Goal: Task Accomplishment & Management: Manage account settings

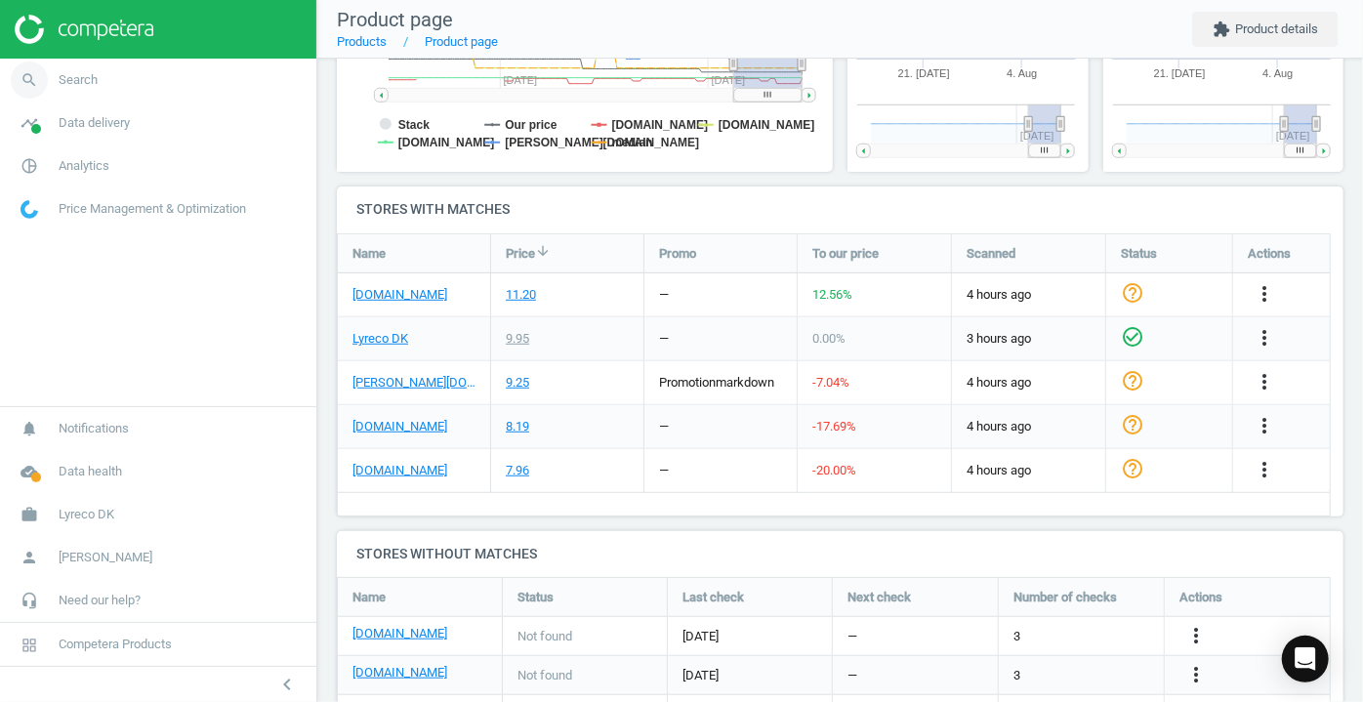
click at [36, 78] on icon "search" at bounding box center [29, 80] width 37 height 37
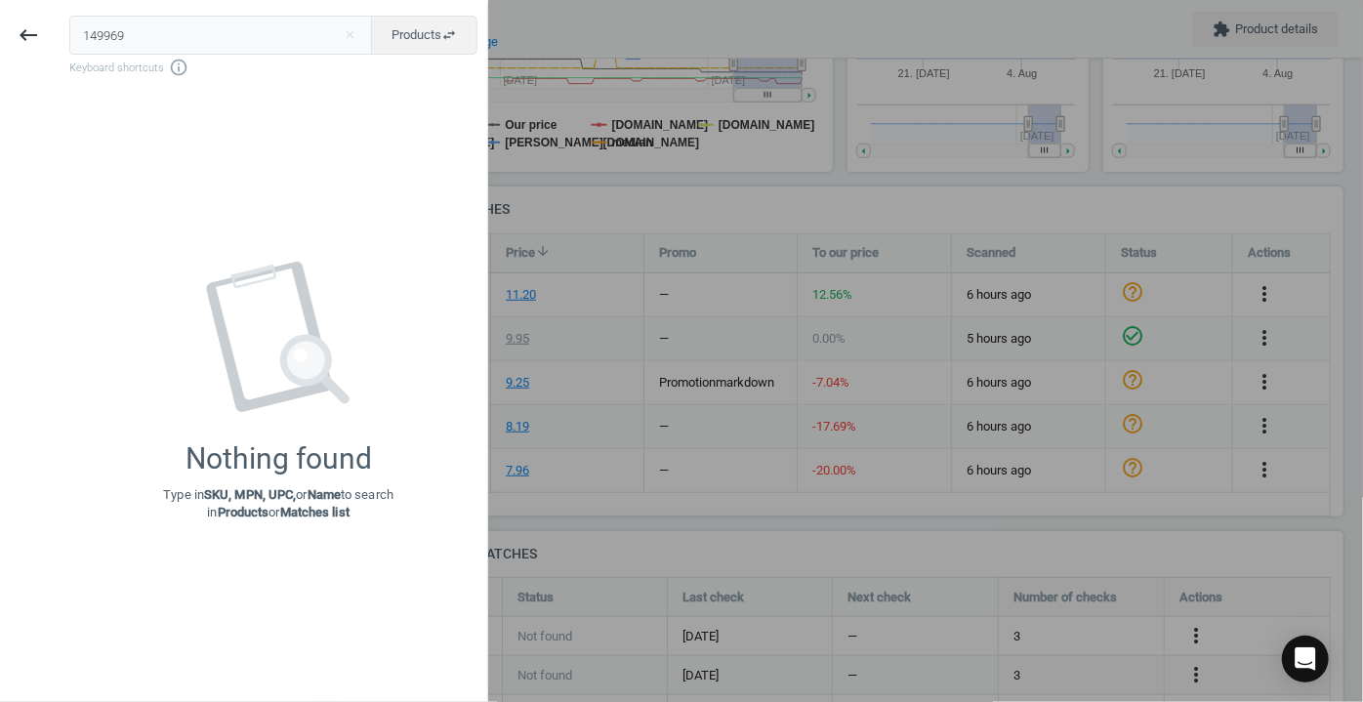
type input "149969"
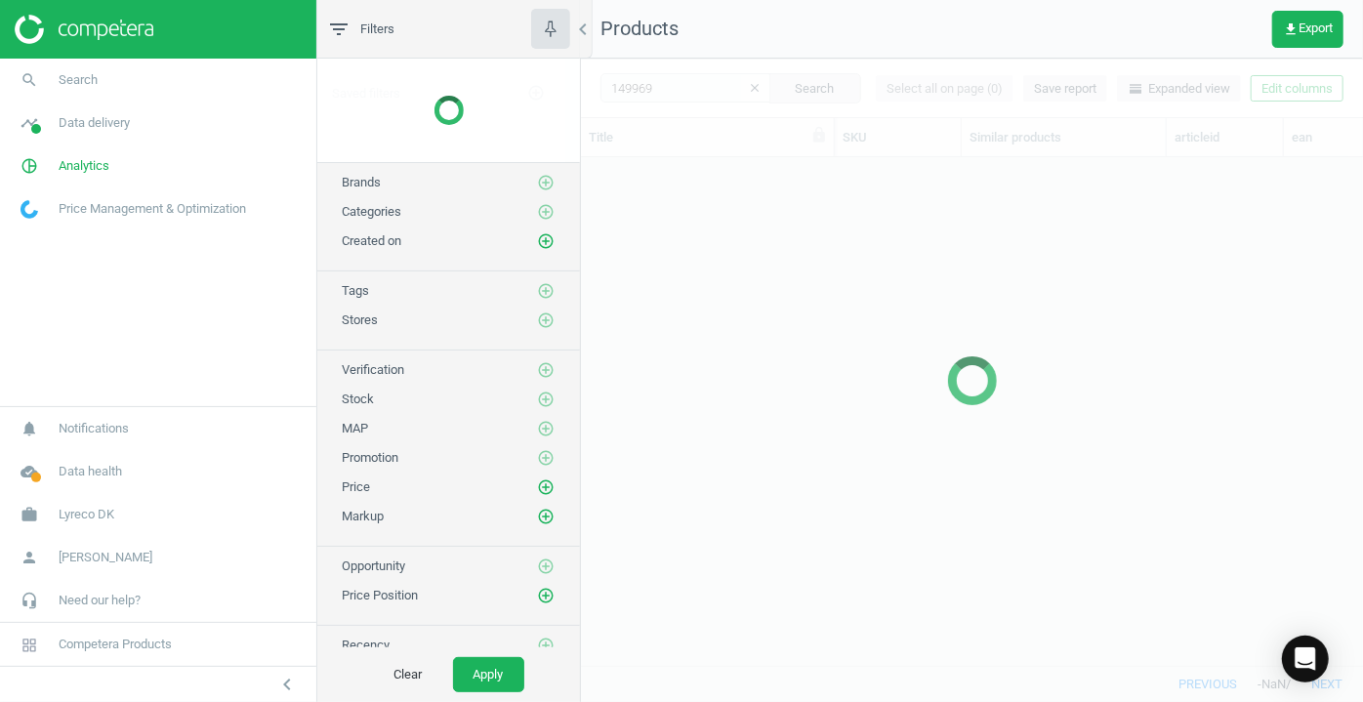
scroll to position [481, 768]
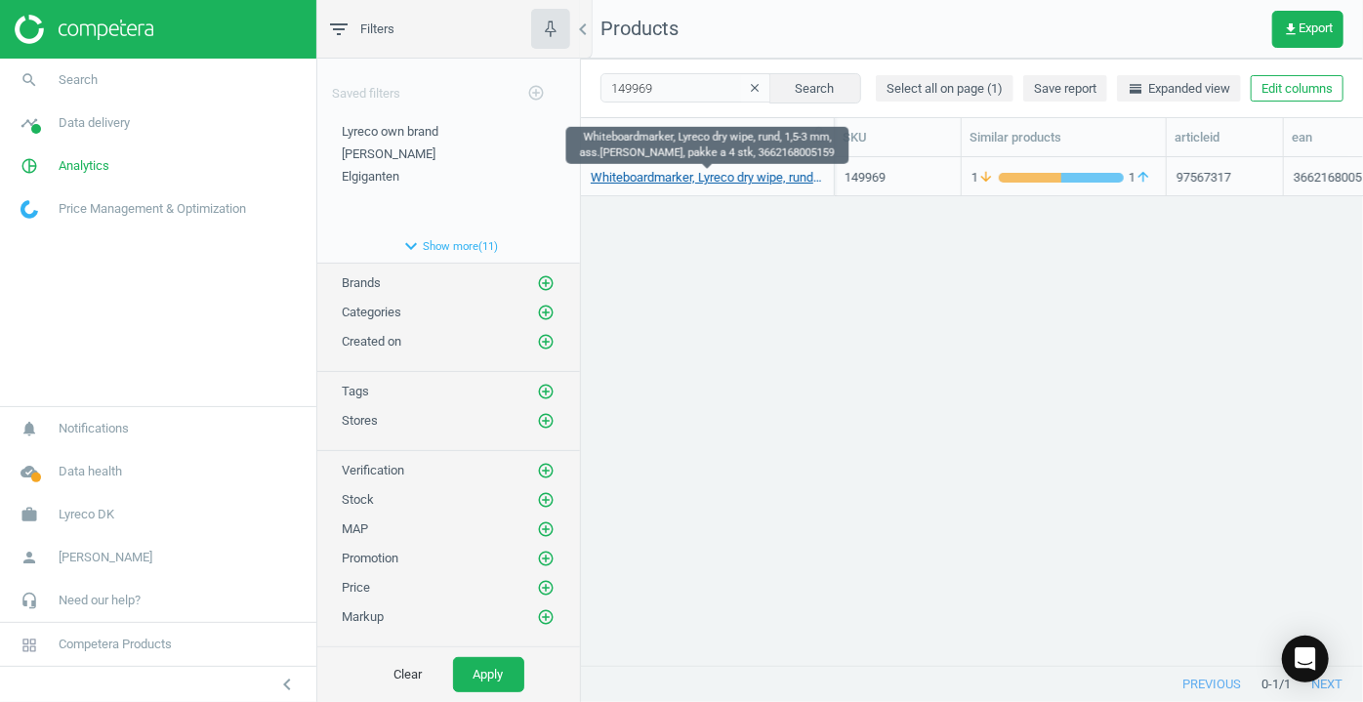
click at [662, 179] on link "Whiteboardmarker, Lyreco dry wipe, rund, 1,5-3 mm, ass.farver, pakke a 4 stk, 3…" at bounding box center [707, 178] width 233 height 18
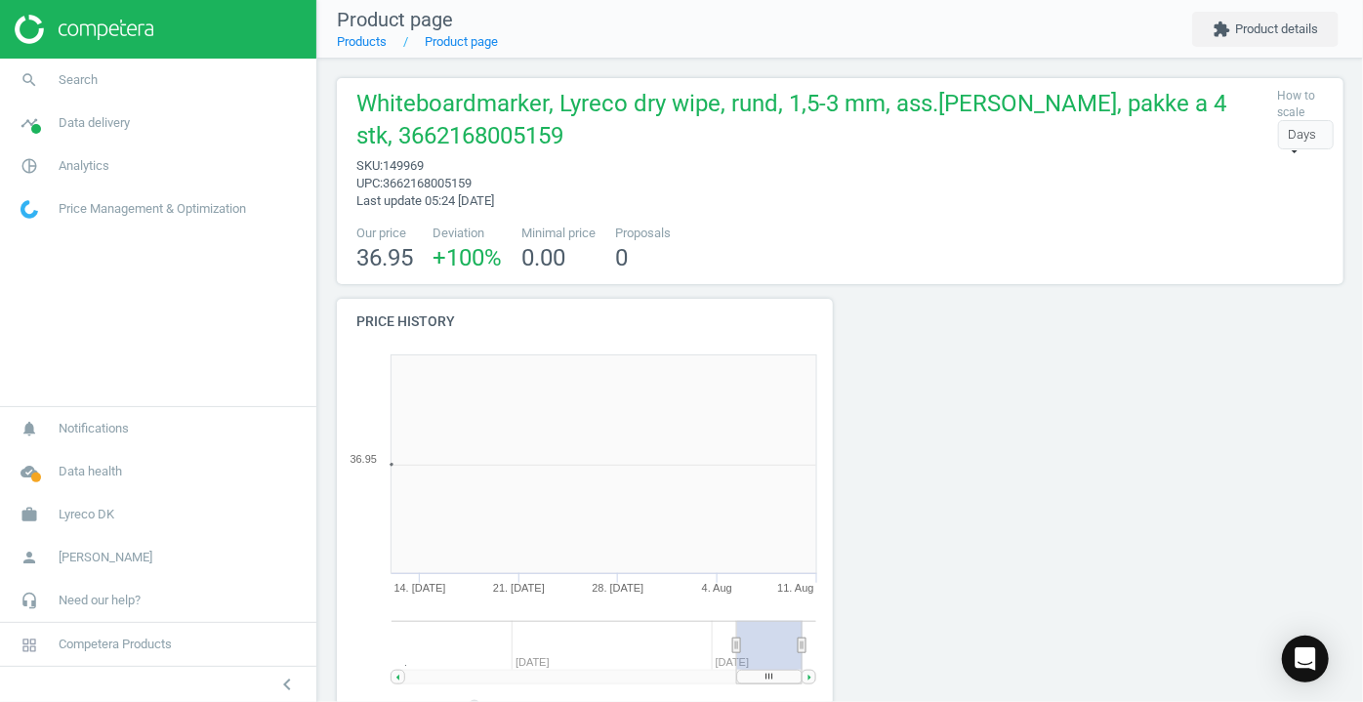
scroll to position [419, 518]
click at [1291, 30] on button "extension Product details" at bounding box center [1265, 29] width 146 height 35
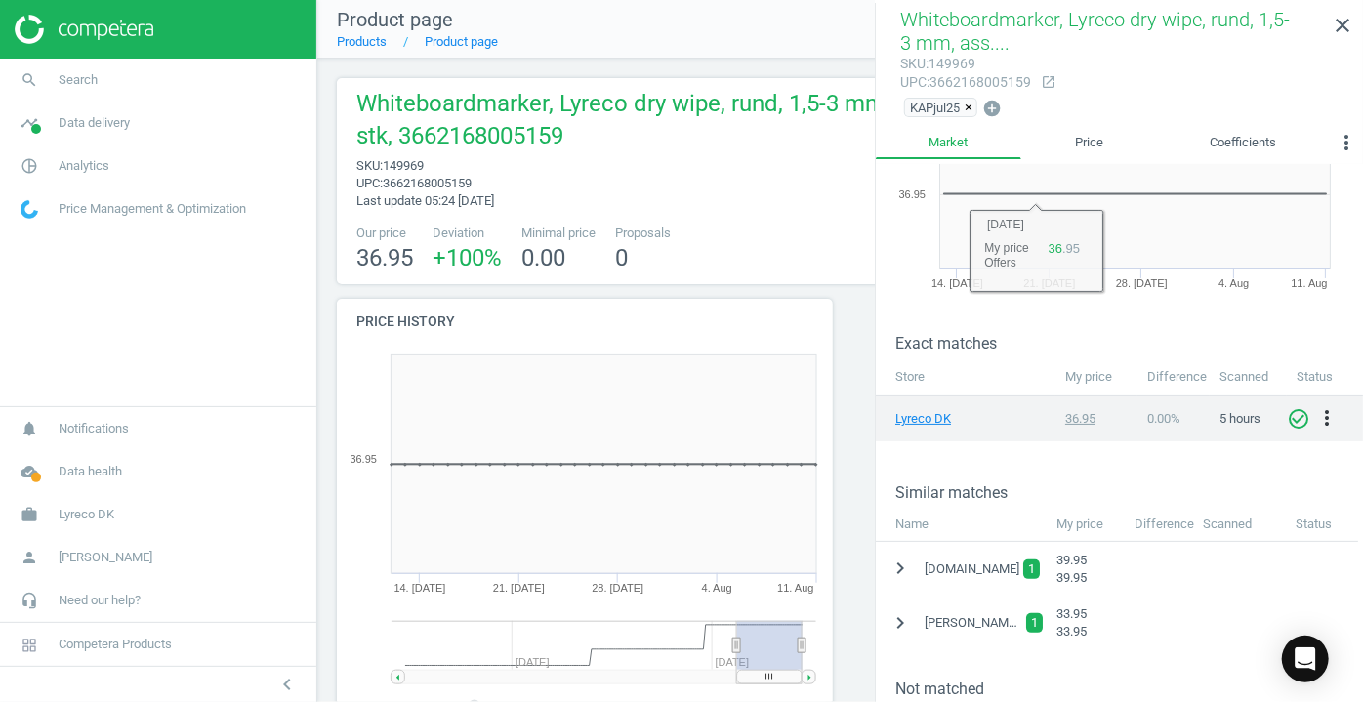
scroll to position [354, 0]
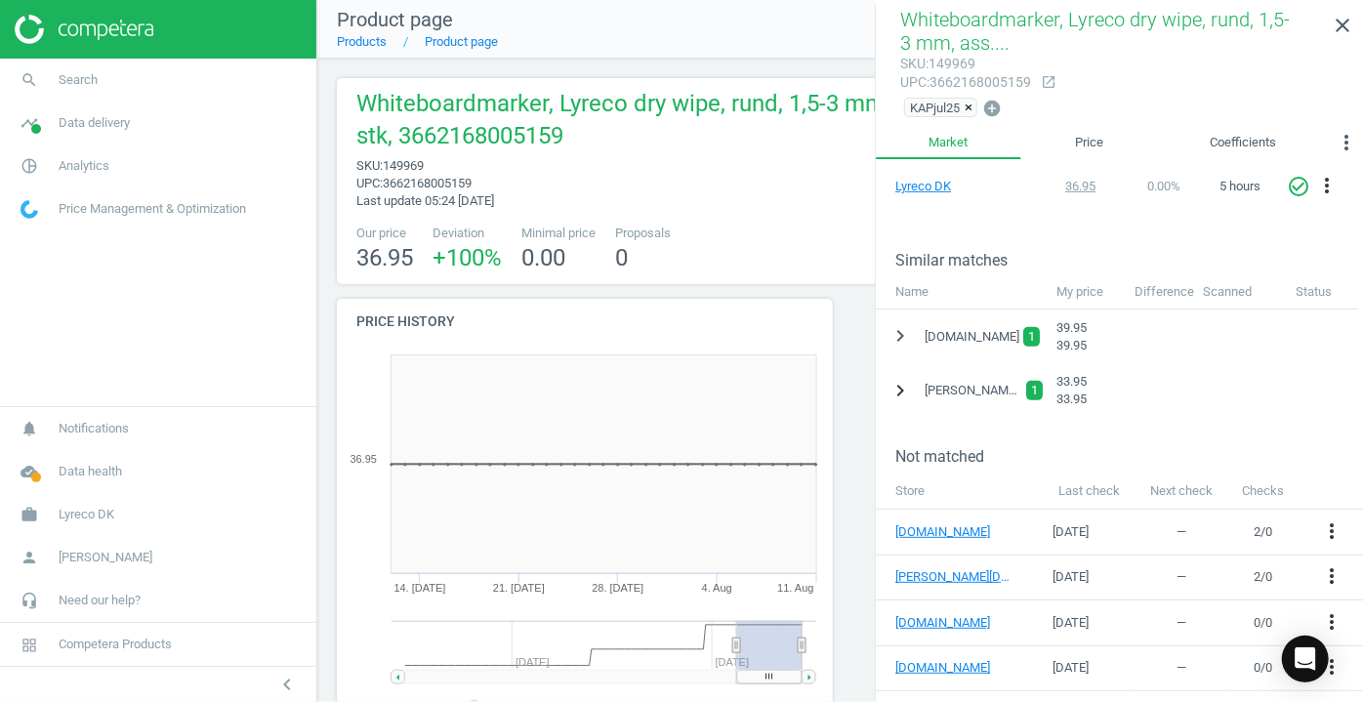
click at [900, 383] on icon "chevron_right" at bounding box center [900, 390] width 23 height 23
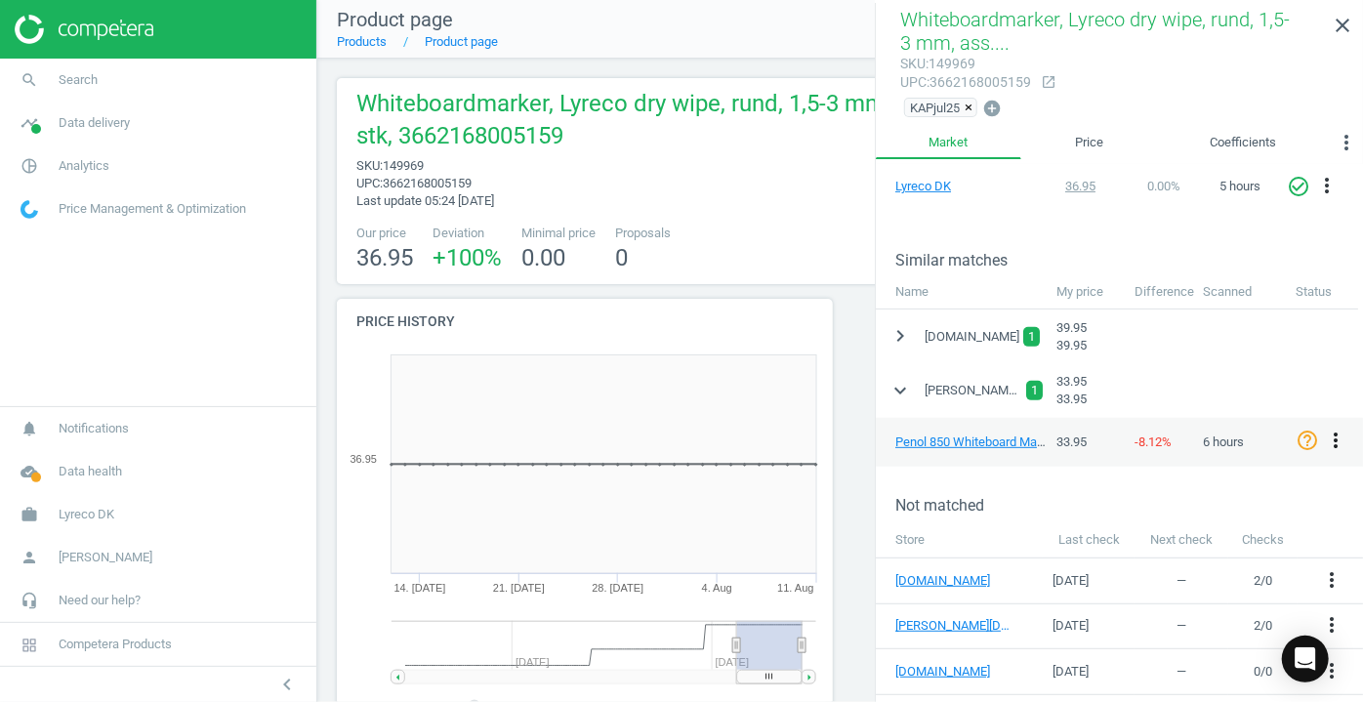
click at [1336, 436] on icon "more_vert" at bounding box center [1335, 440] width 23 height 23
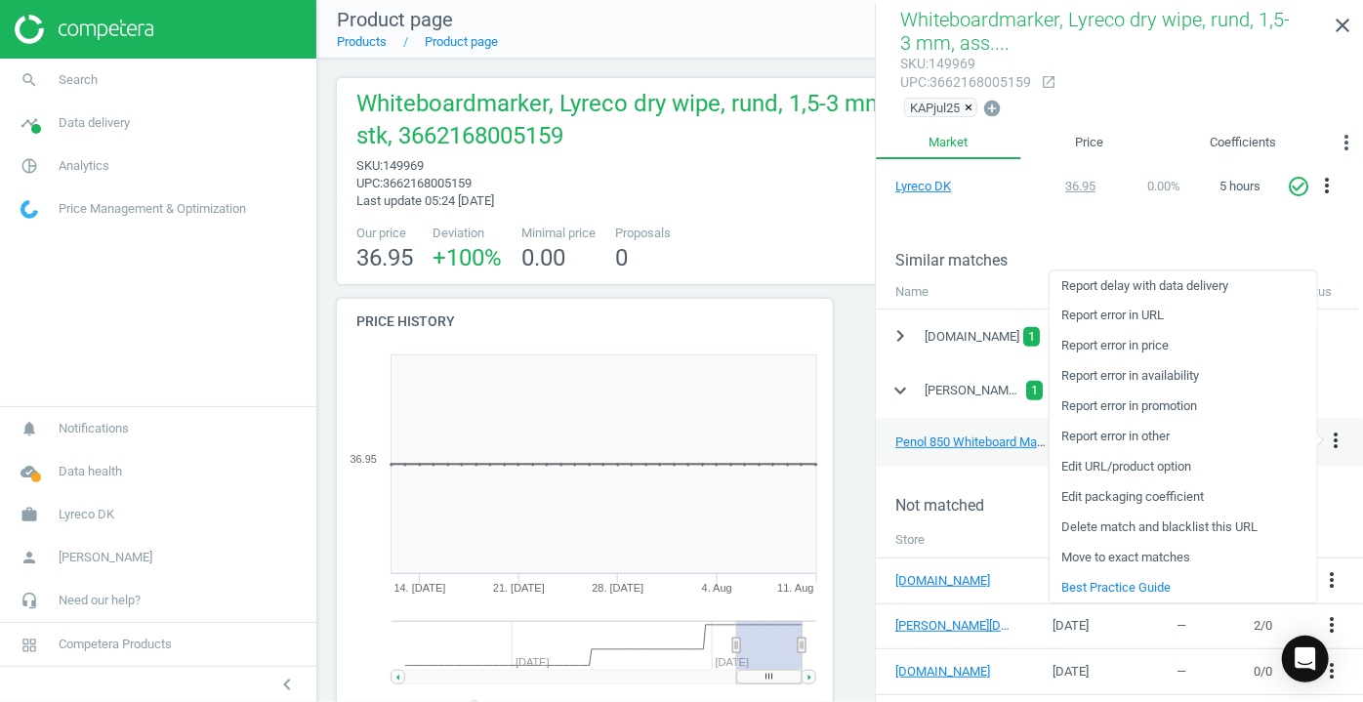
click at [1157, 316] on link "Report error in URL" at bounding box center [1184, 316] width 268 height 30
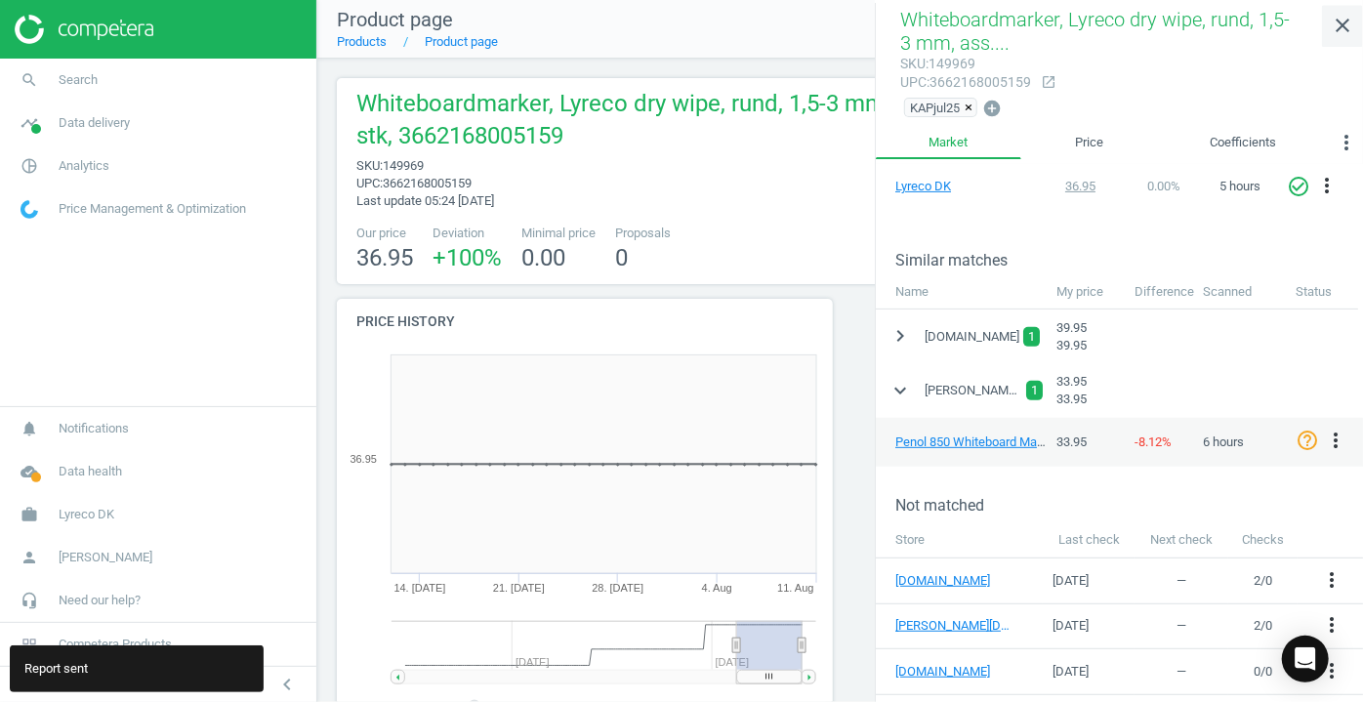
click at [1344, 25] on icon "close" at bounding box center [1342, 25] width 23 height 23
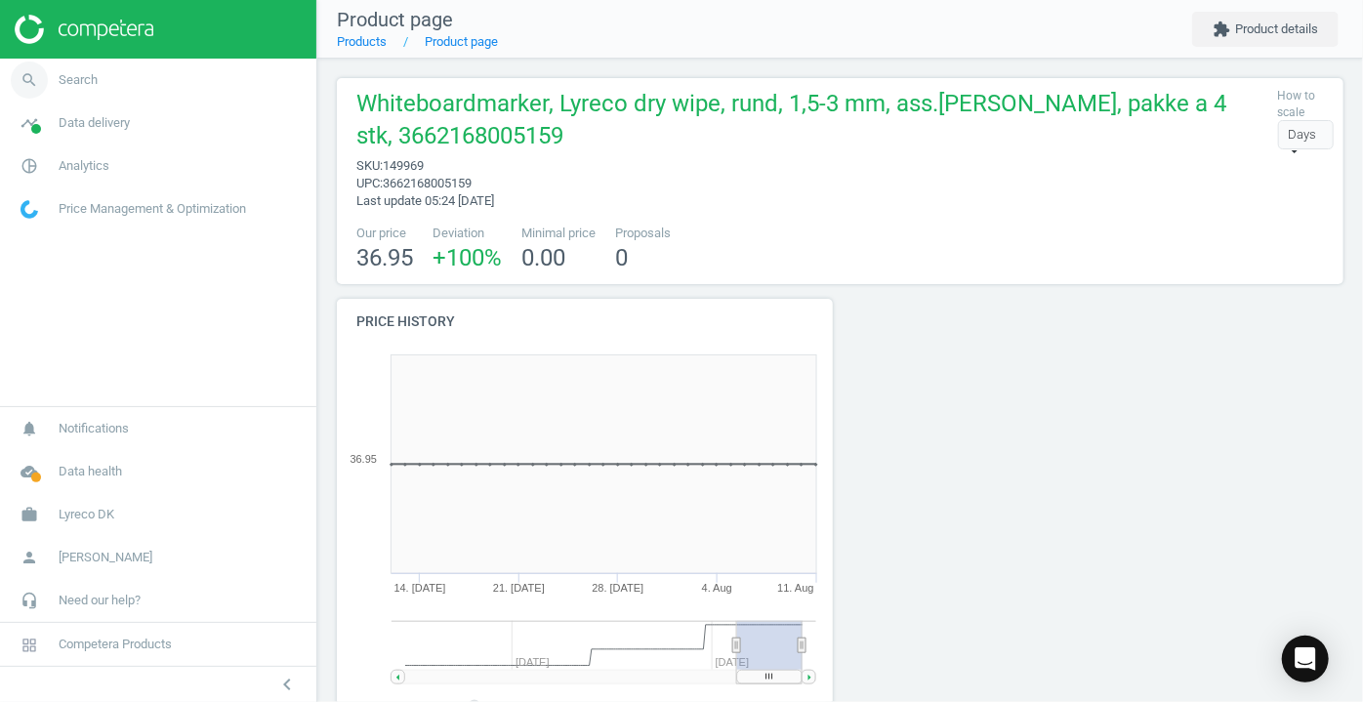
click at [33, 74] on icon "search" at bounding box center [29, 80] width 37 height 37
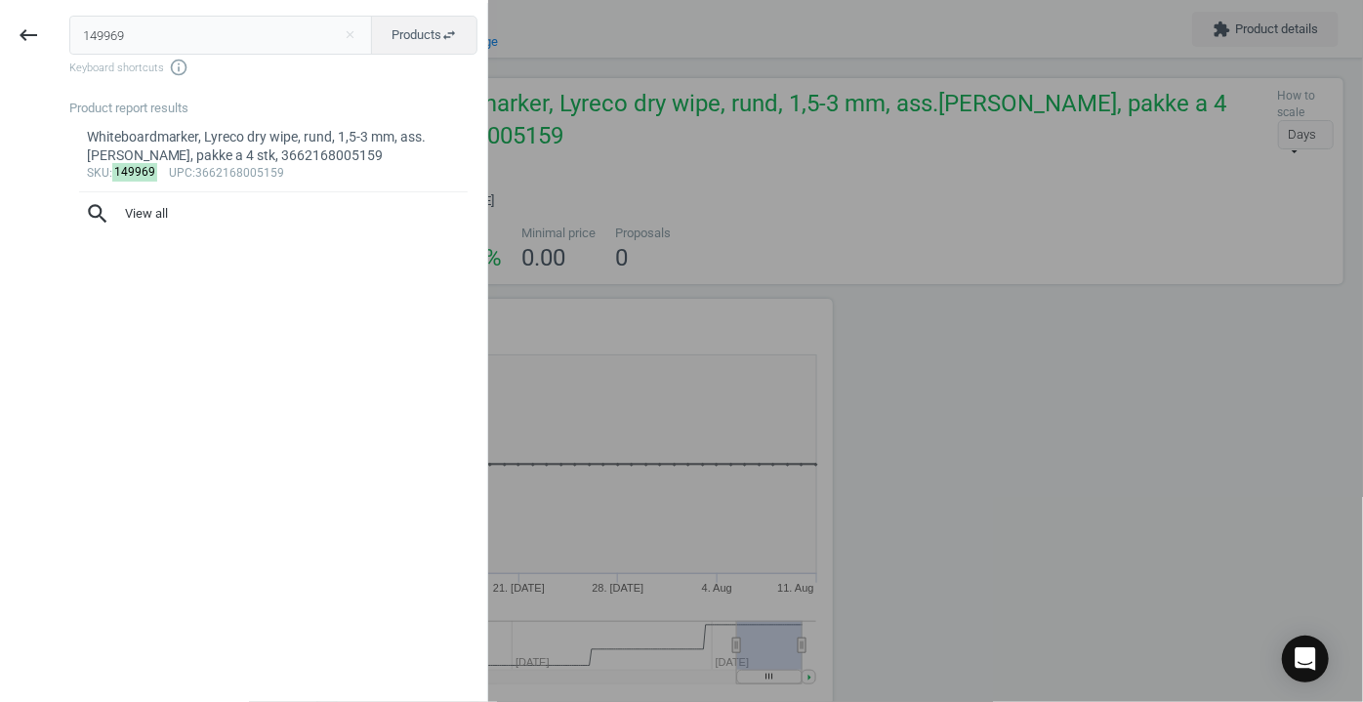
drag, startPoint x: 147, startPoint y: 41, endPoint x: 0, endPoint y: 47, distance: 147.6
click at [0, 47] on div "keyboard_backspace 149969 close Products swap_horiz Keyboard shortcuts info_out…" at bounding box center [244, 354] width 488 height 702
type input "321373"
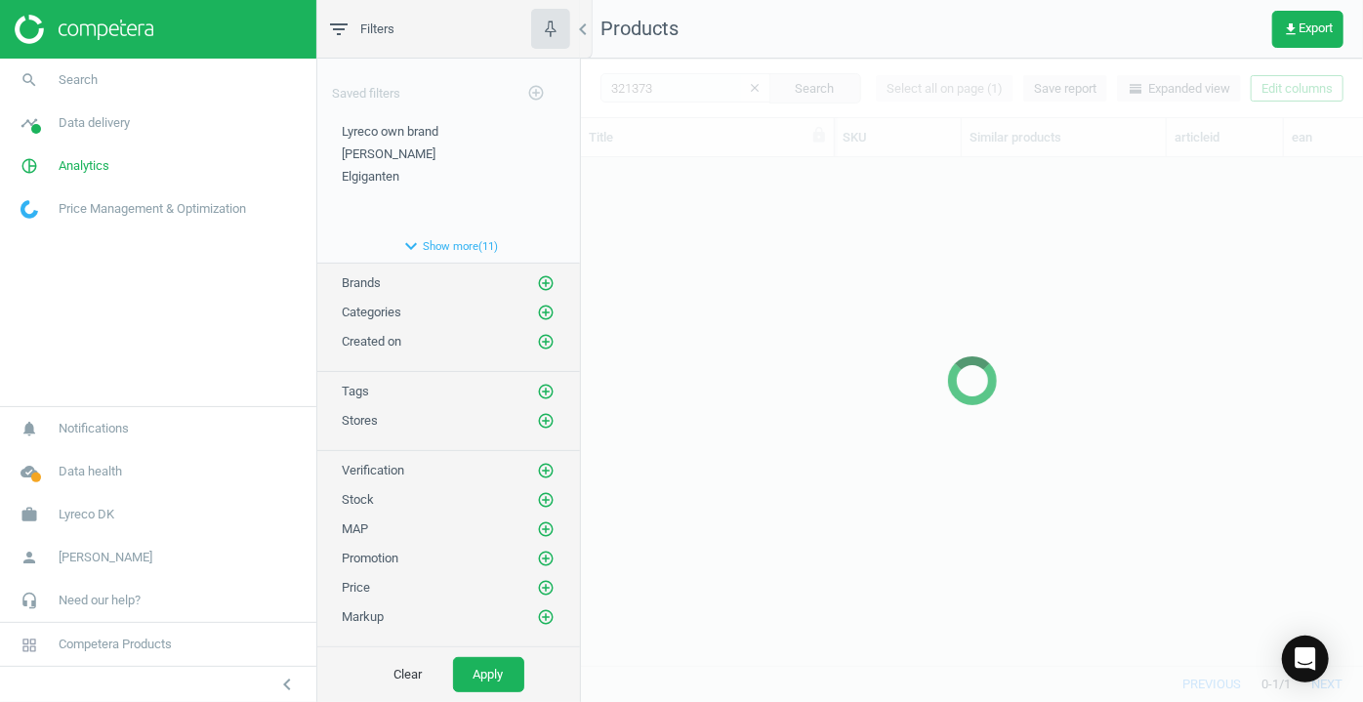
scroll to position [481, 768]
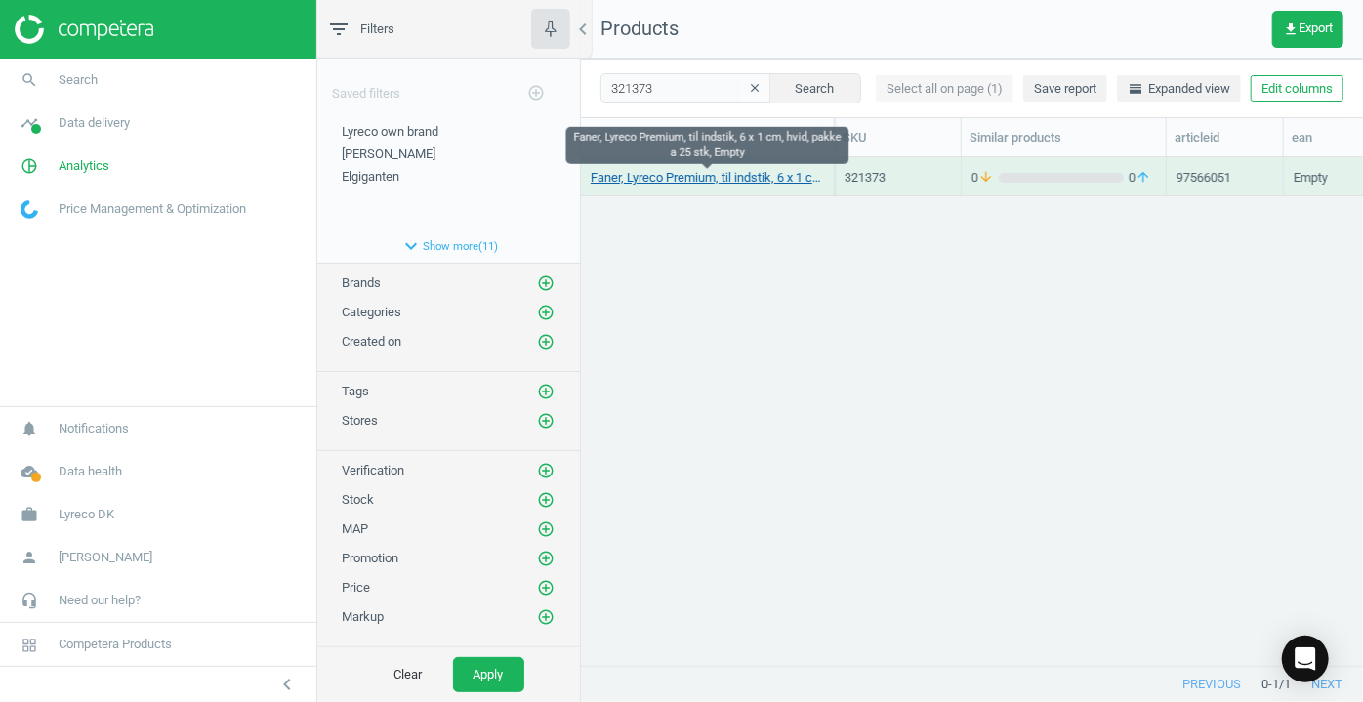
click at [677, 173] on link "Faner, Lyreco Premium, til indstik, 6 x 1 cm, hvid, pakke a 25 stk, Empty" at bounding box center [707, 178] width 233 height 18
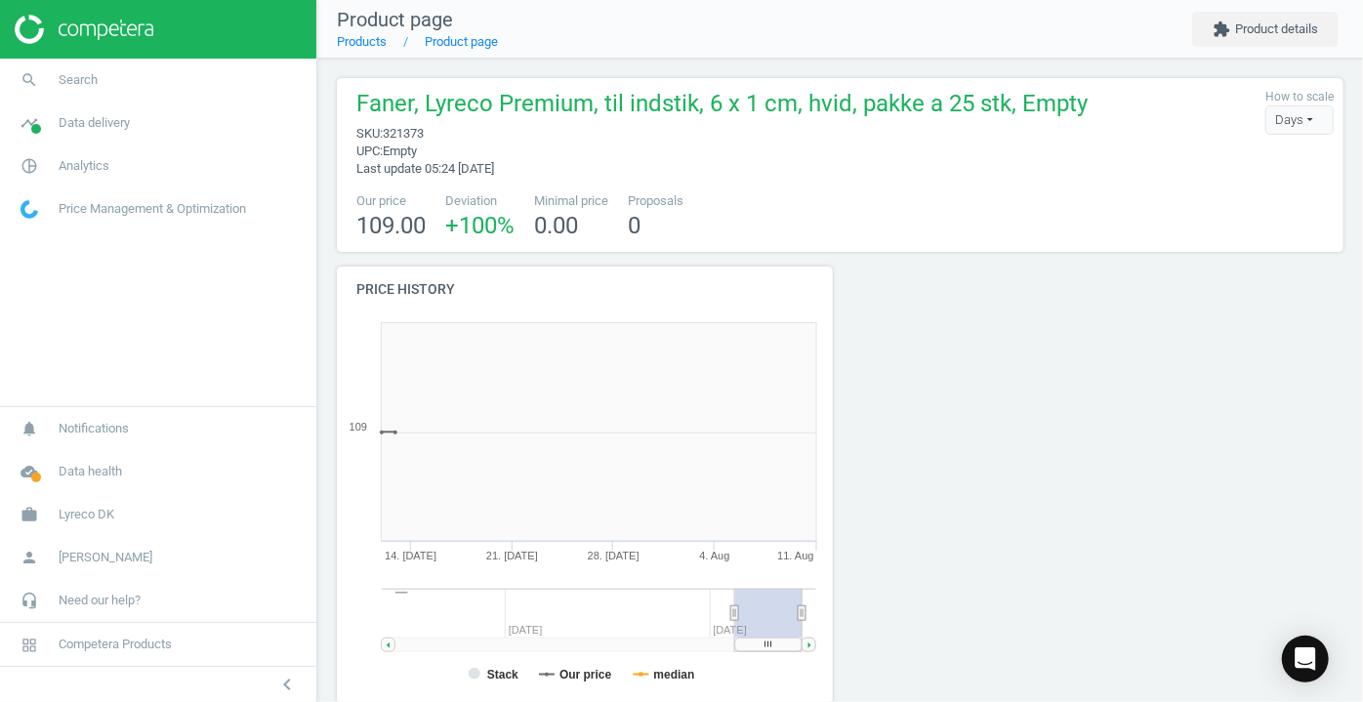
scroll to position [419, 518]
click at [1265, 38] on button "extension Product details" at bounding box center [1265, 29] width 146 height 35
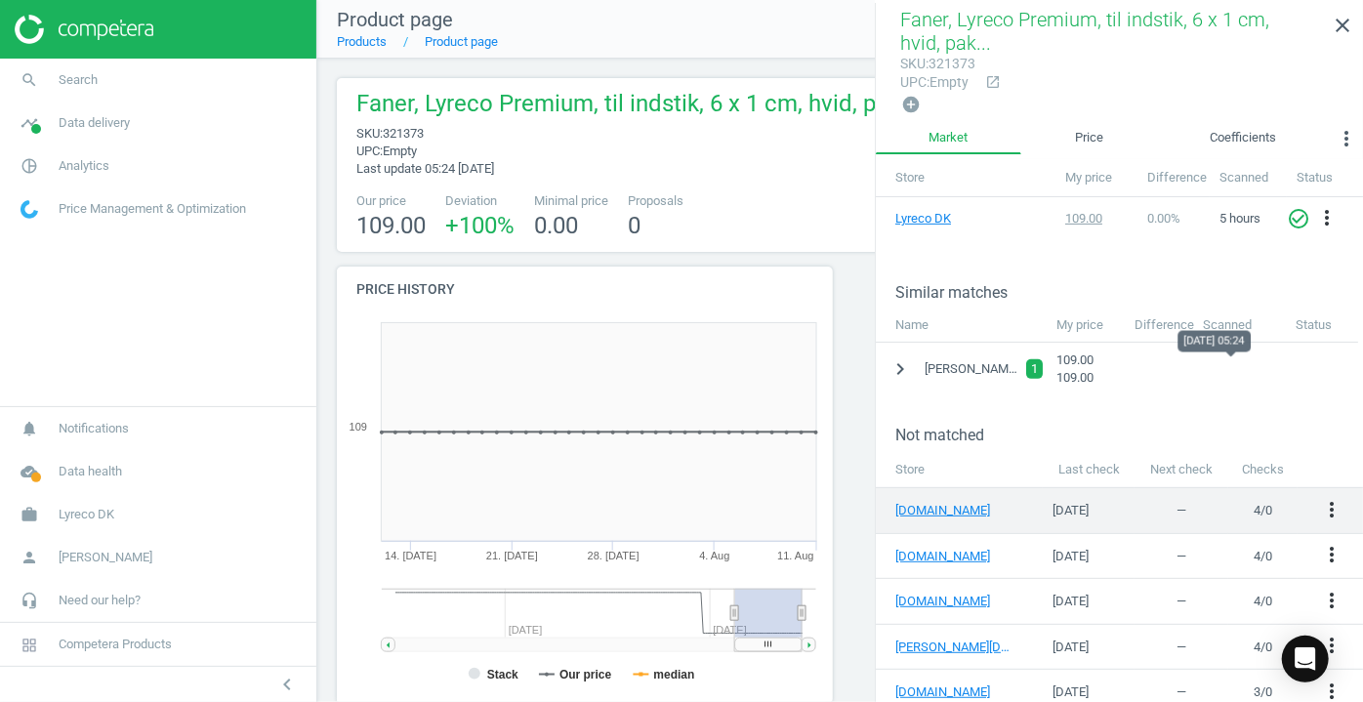
scroll to position [354, 0]
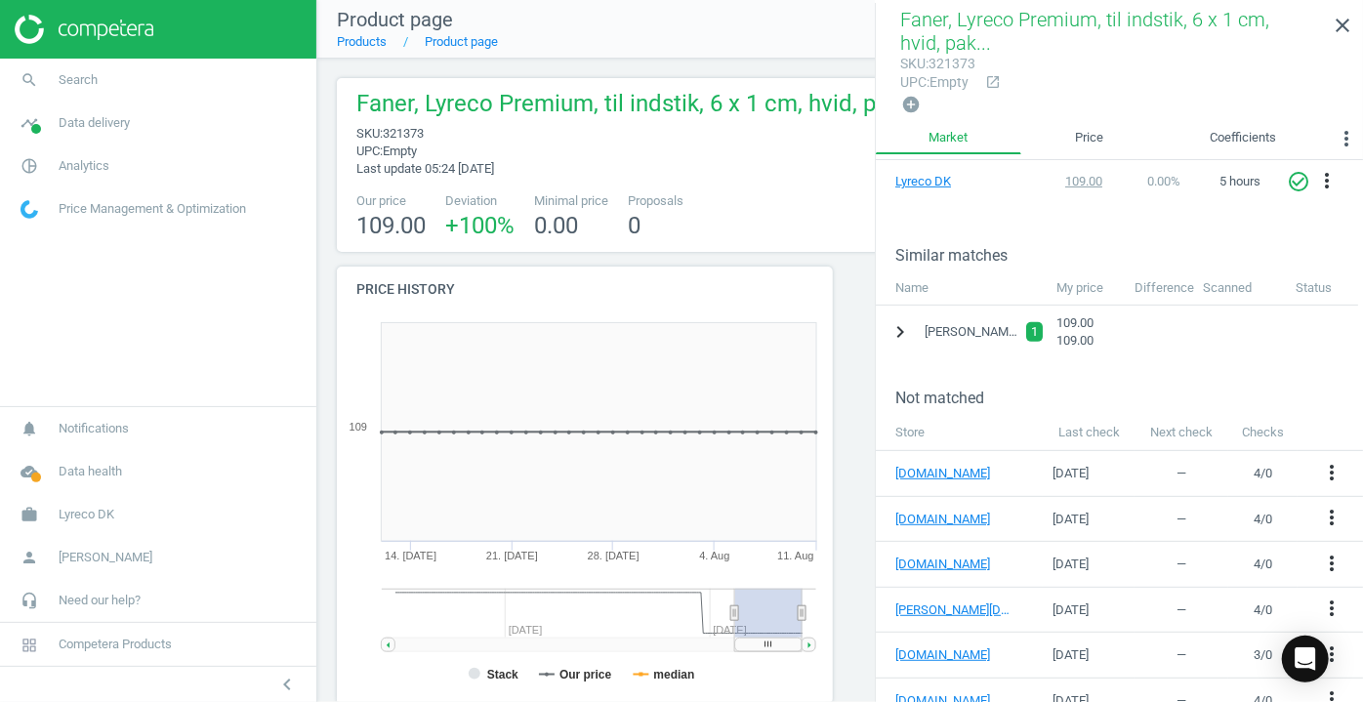
click at [893, 327] on icon "chevron_right" at bounding box center [900, 331] width 23 height 23
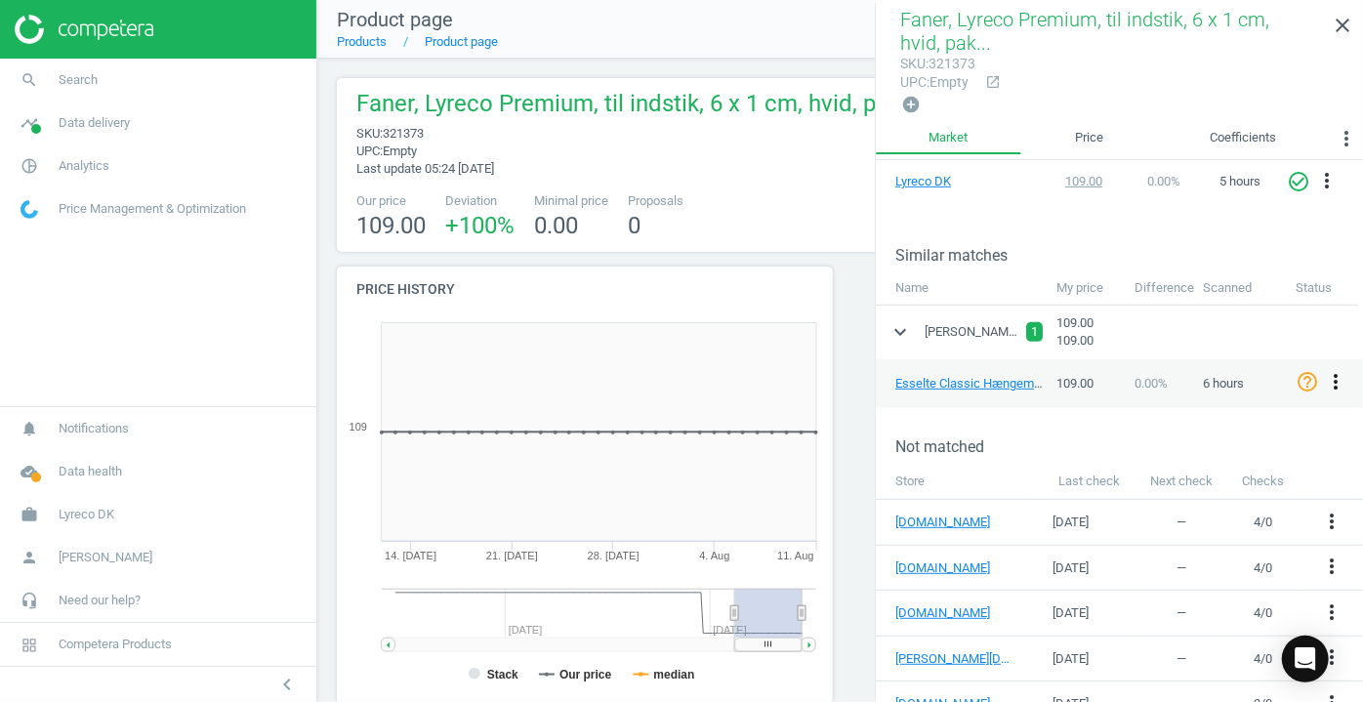
click at [1338, 377] on icon "more_vert" at bounding box center [1335, 381] width 23 height 23
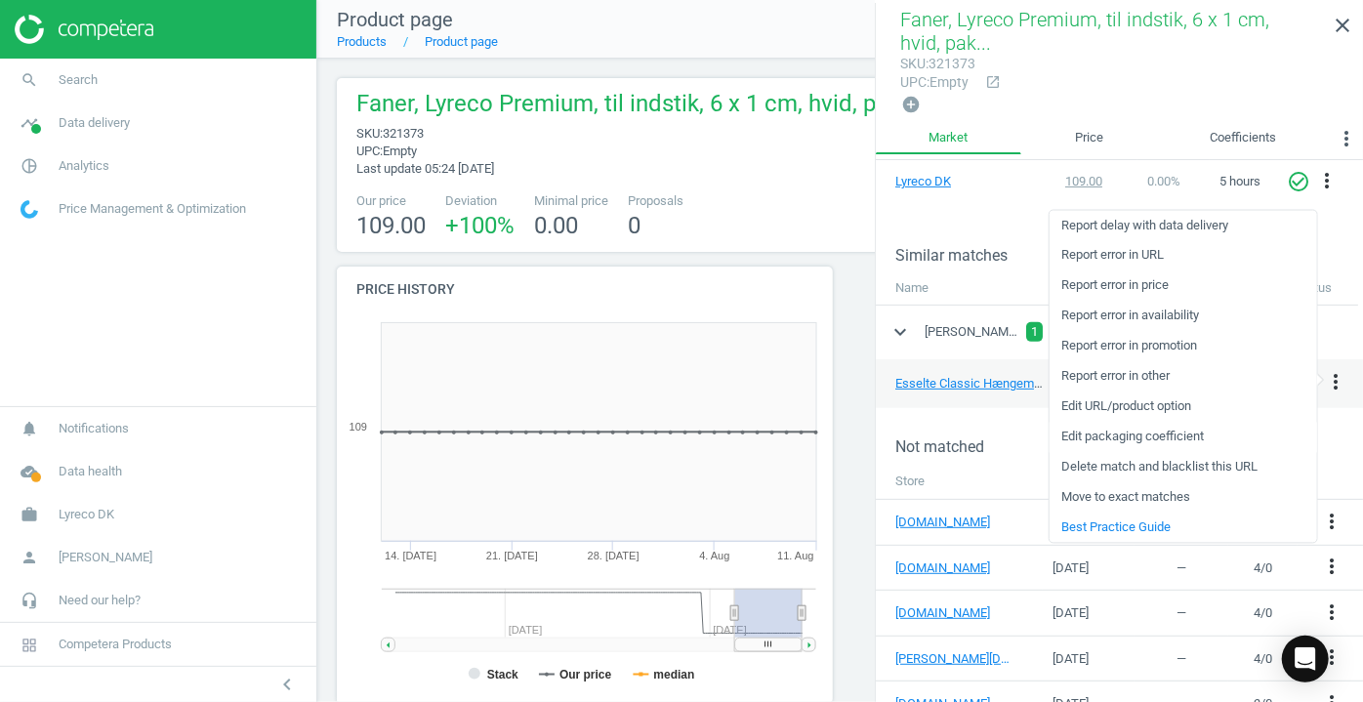
click at [1170, 439] on link "Edit packaging coefficient" at bounding box center [1184, 437] width 268 height 30
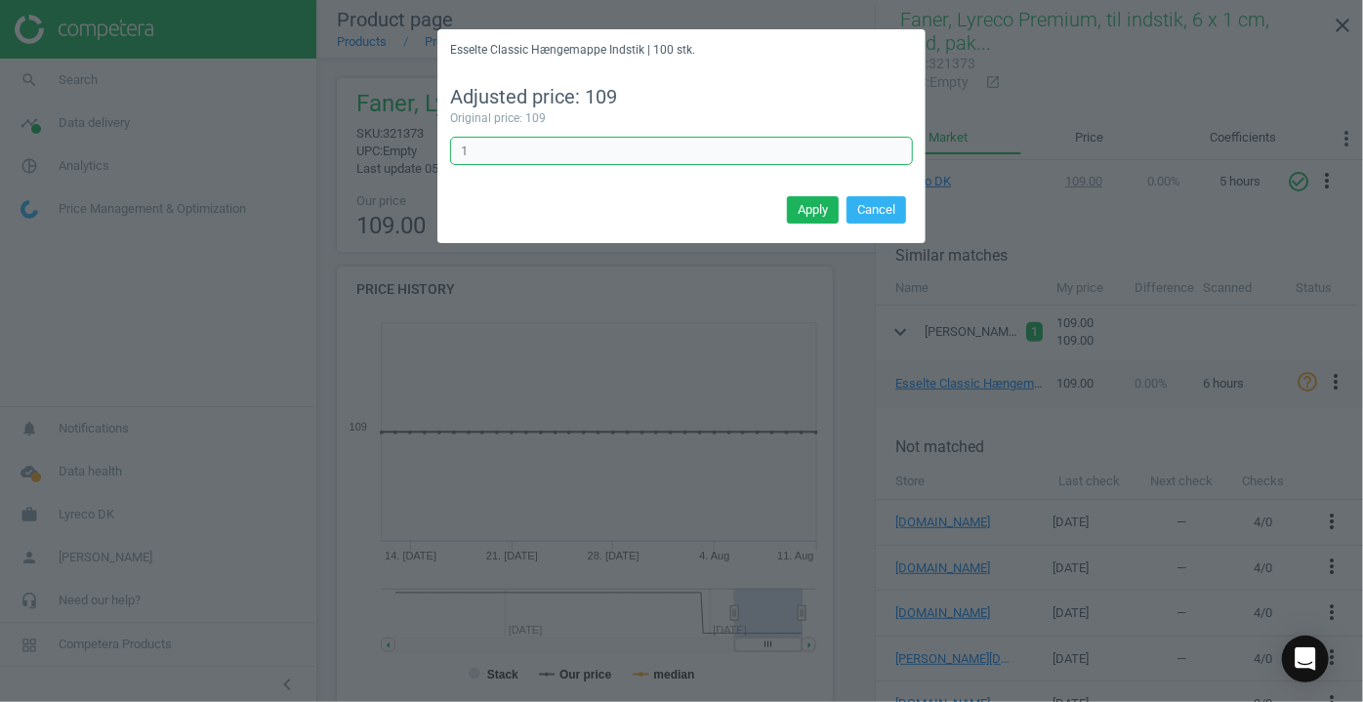
click at [594, 150] on input "1" at bounding box center [681, 151] width 463 height 29
type input "0.25"
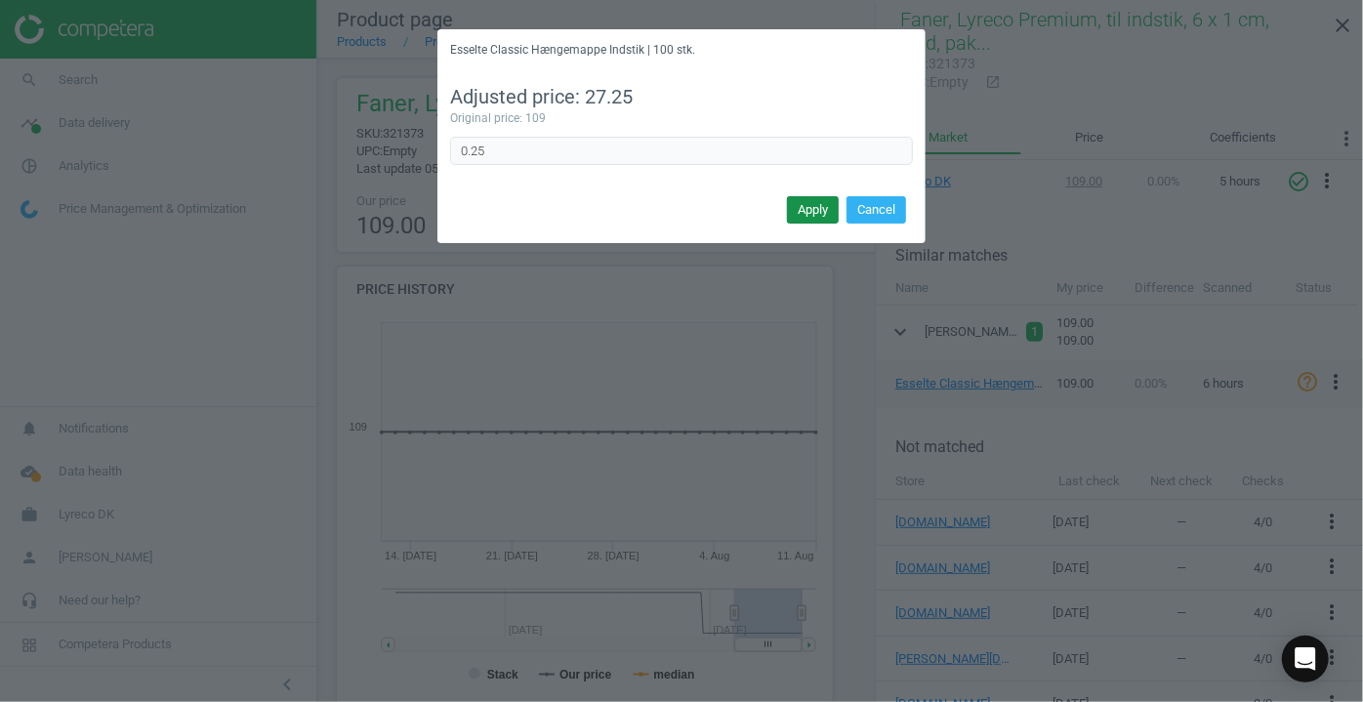
click at [804, 211] on button "Apply" at bounding box center [813, 209] width 52 height 27
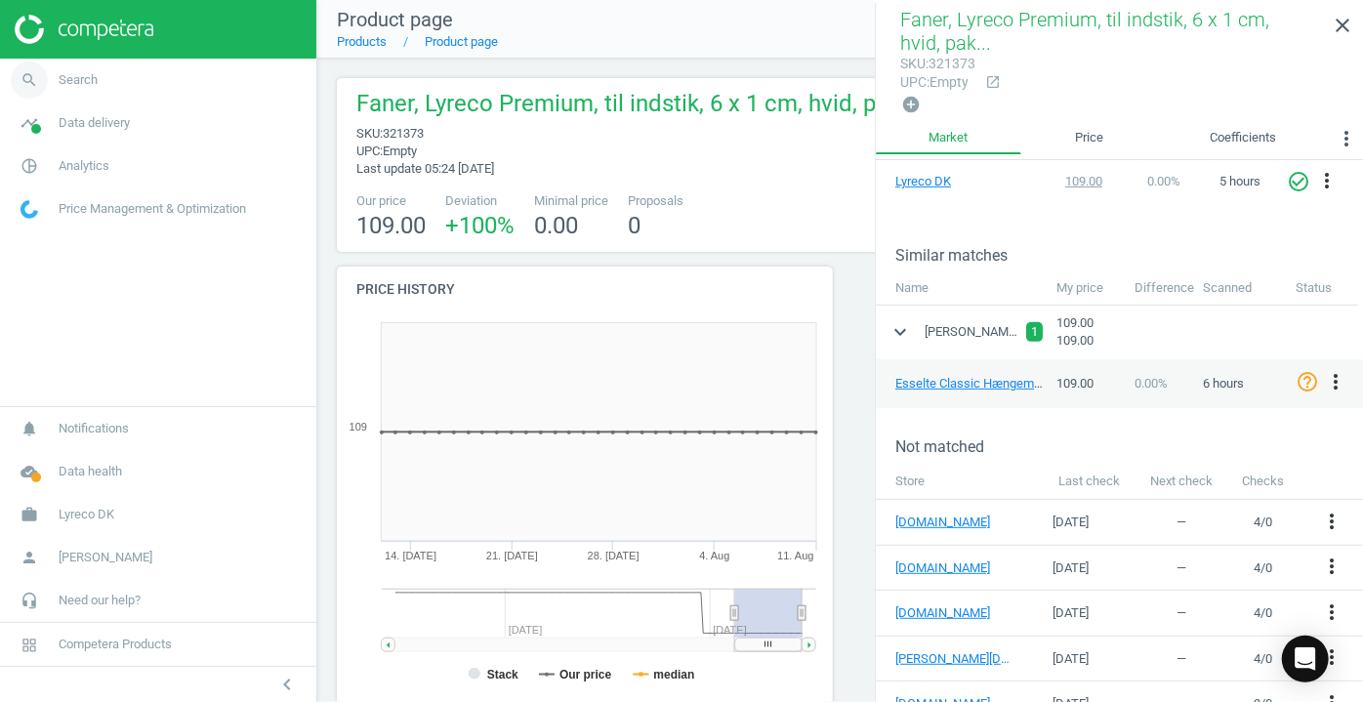
click at [33, 79] on icon "search" at bounding box center [29, 80] width 37 height 37
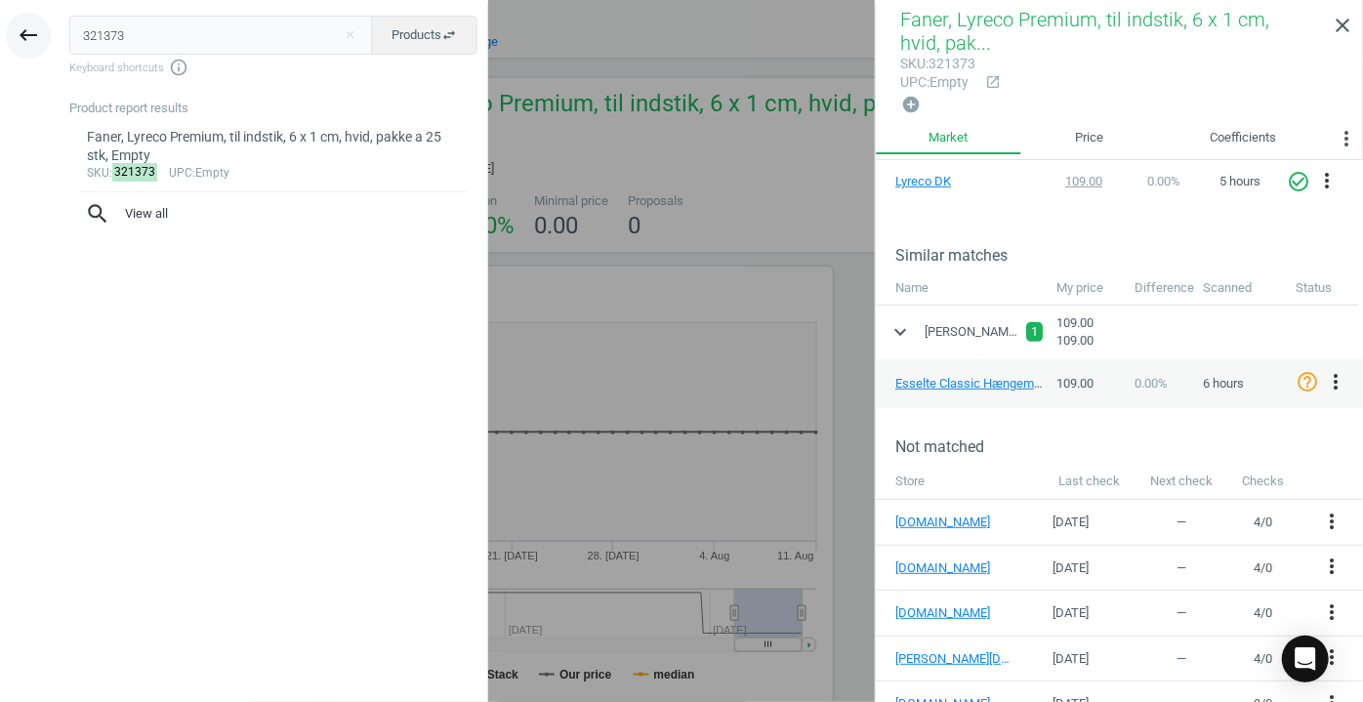
drag, startPoint x: 152, startPoint y: 35, endPoint x: 25, endPoint y: 33, distance: 127.0
click at [25, 33] on div "keyboard_backspace 321373 close Products swap_horiz Keyboard shortcuts info_out…" at bounding box center [244, 354] width 488 height 702
type input "19205574"
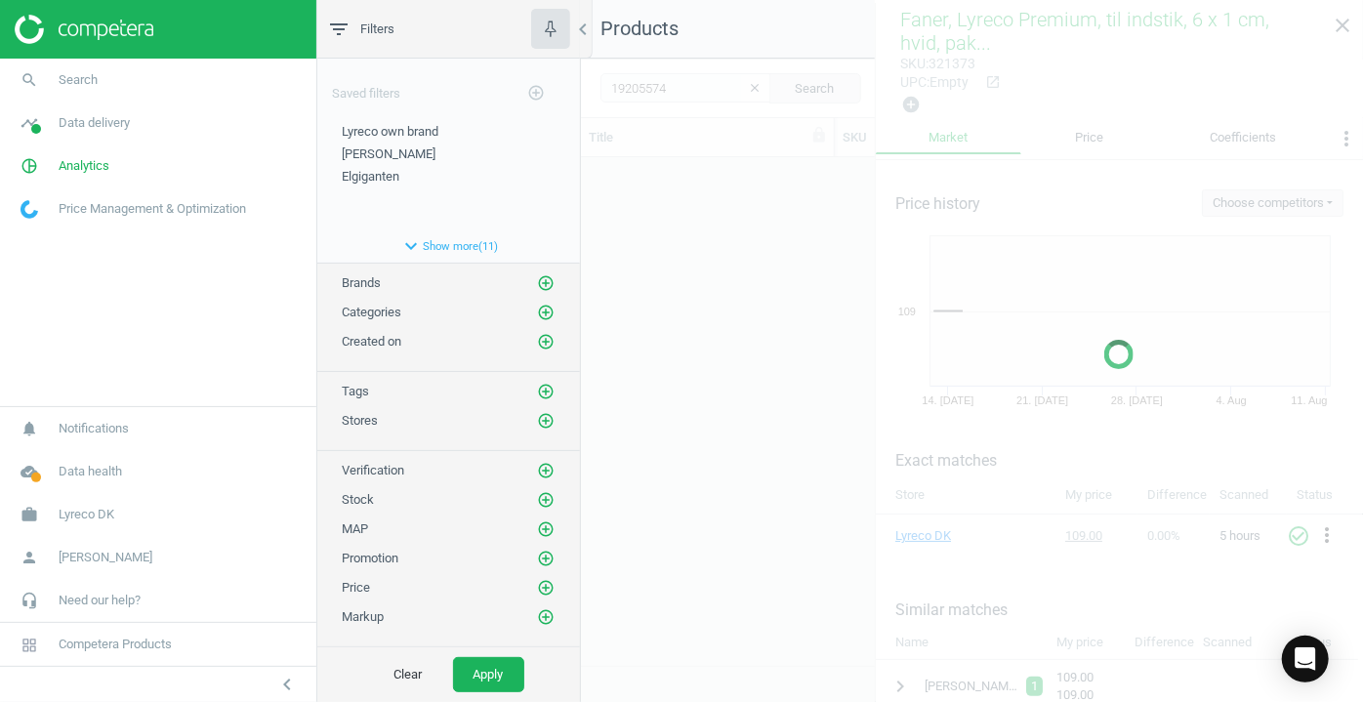
scroll to position [481, 768]
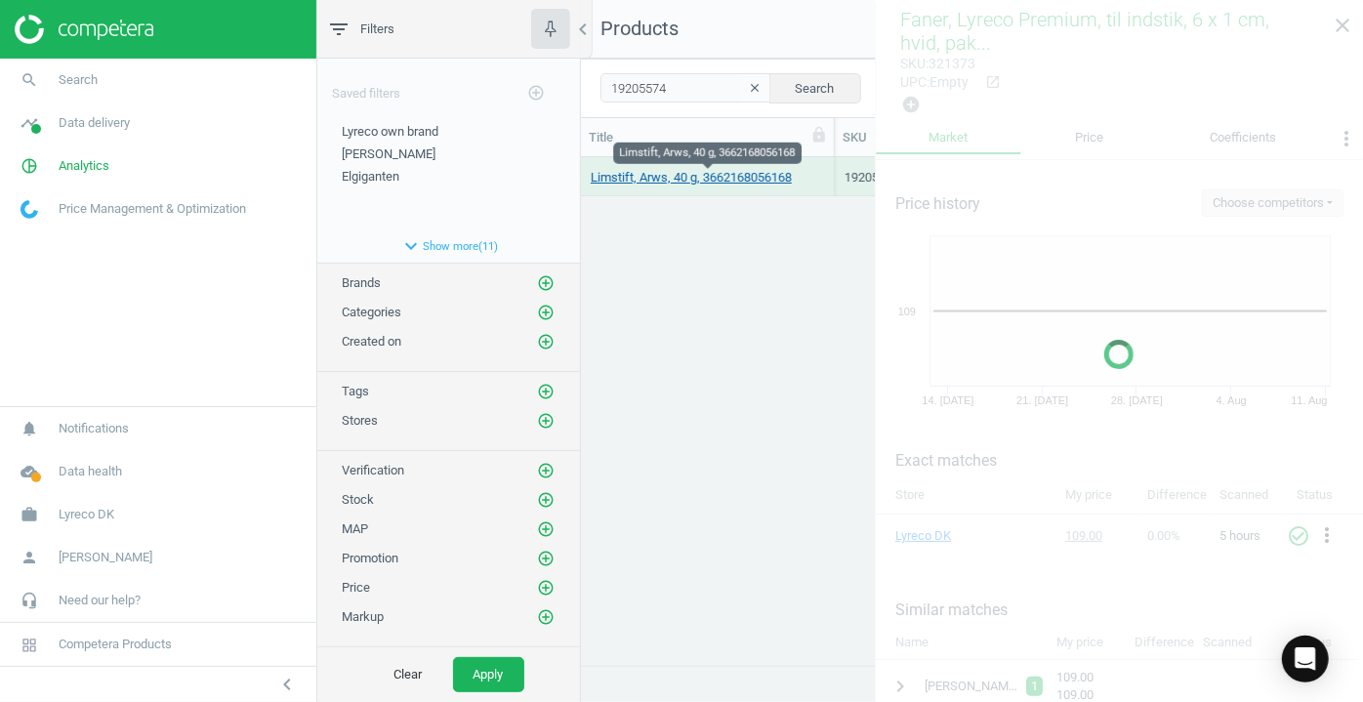
click at [719, 179] on link "Limstift, Arws, 40 g, 3662168056168" at bounding box center [691, 178] width 201 height 18
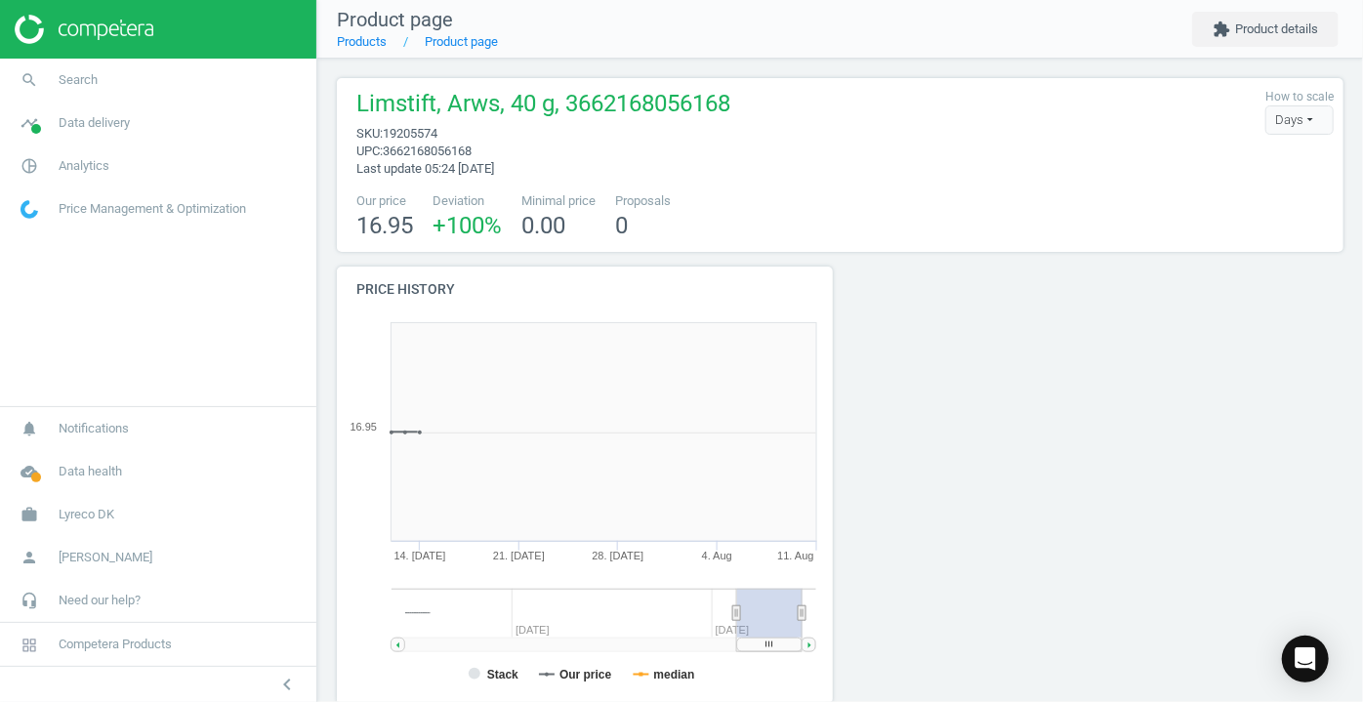
scroll to position [419, 518]
click at [1289, 21] on button "extension Product details" at bounding box center [1265, 29] width 146 height 35
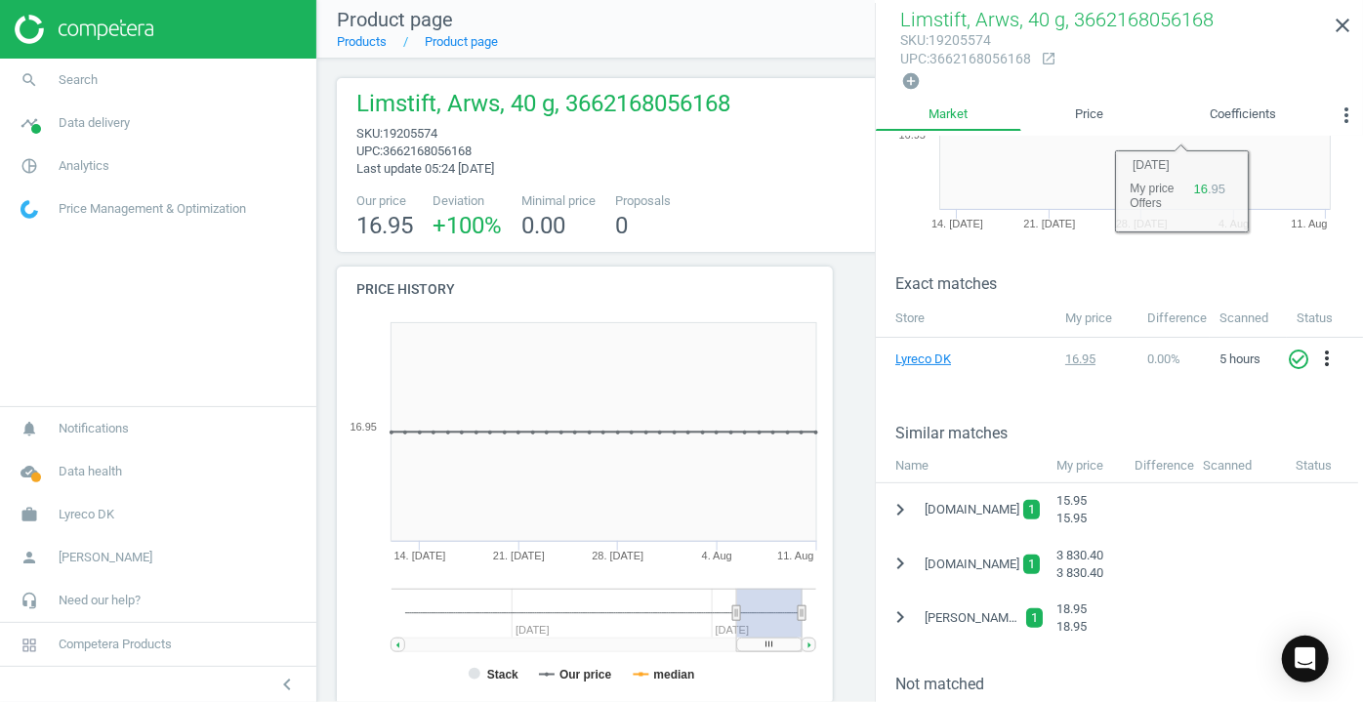
scroll to position [354, 0]
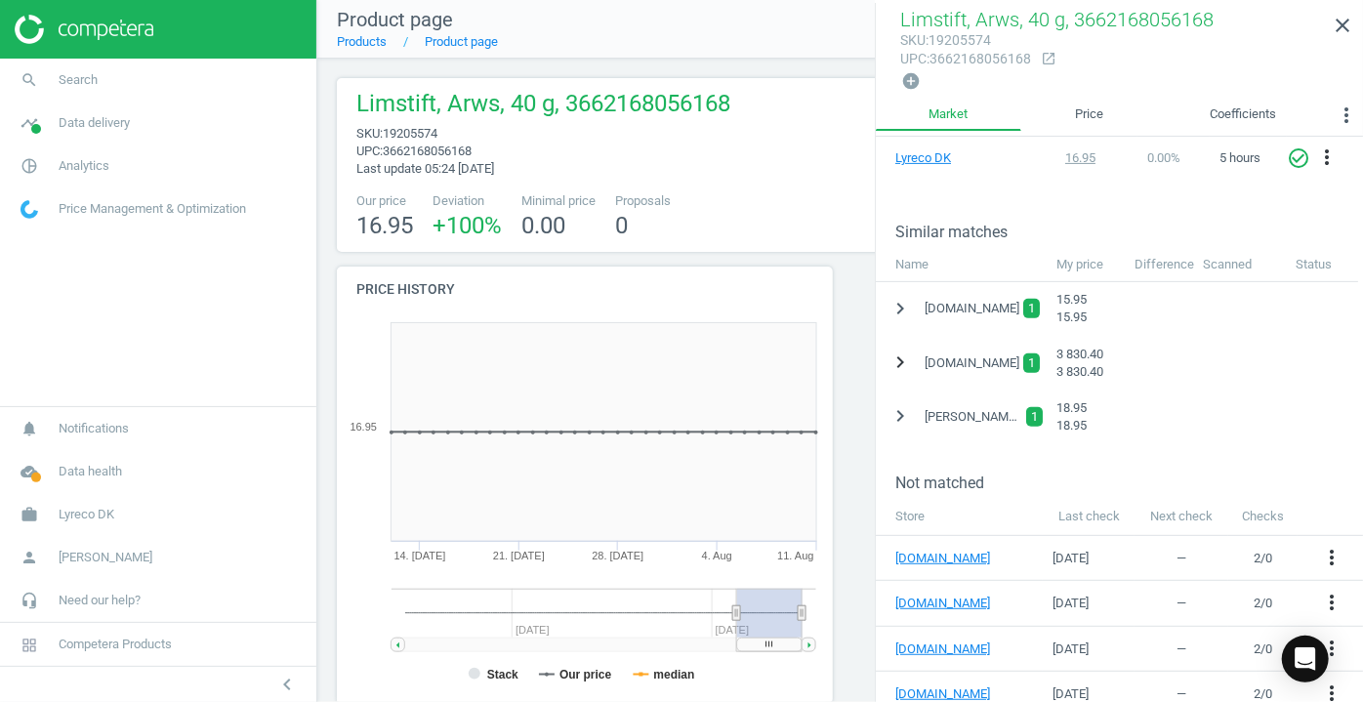
click at [903, 355] on icon "chevron_right" at bounding box center [900, 362] width 23 height 23
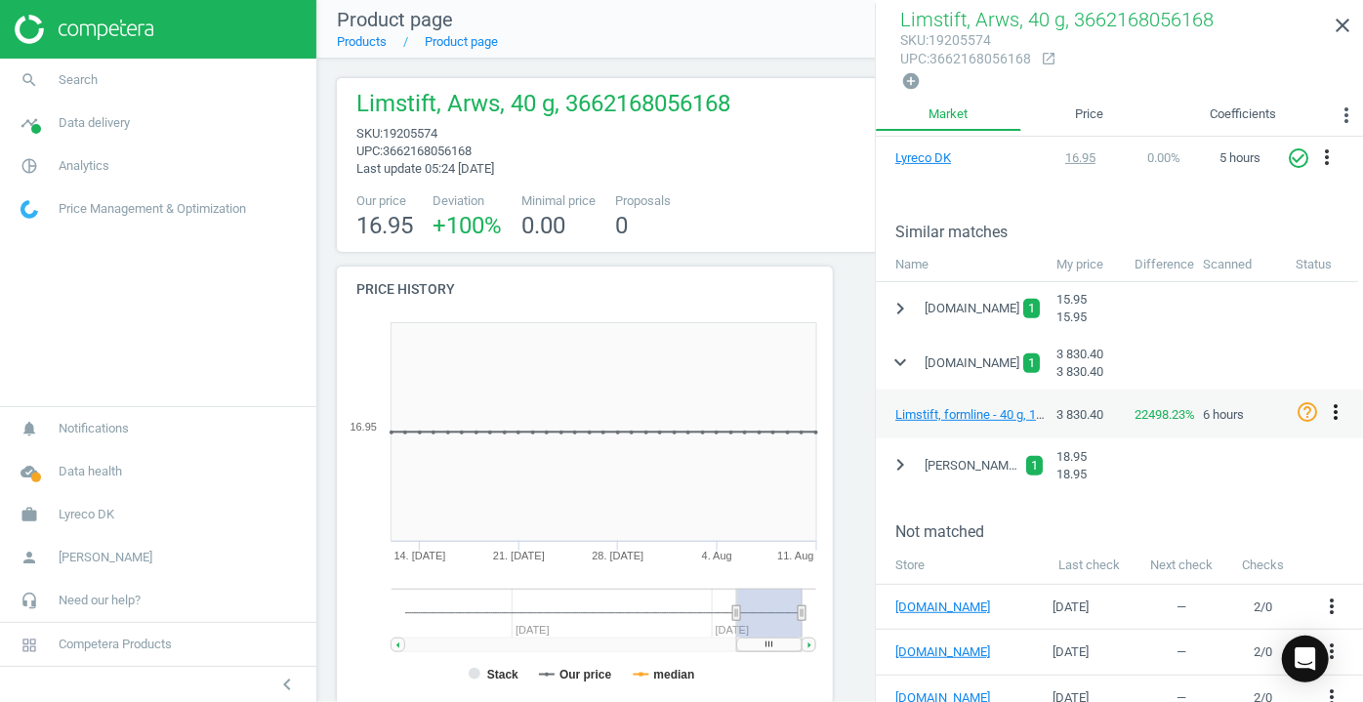
click at [1341, 403] on icon "more_vert" at bounding box center [1335, 411] width 23 height 23
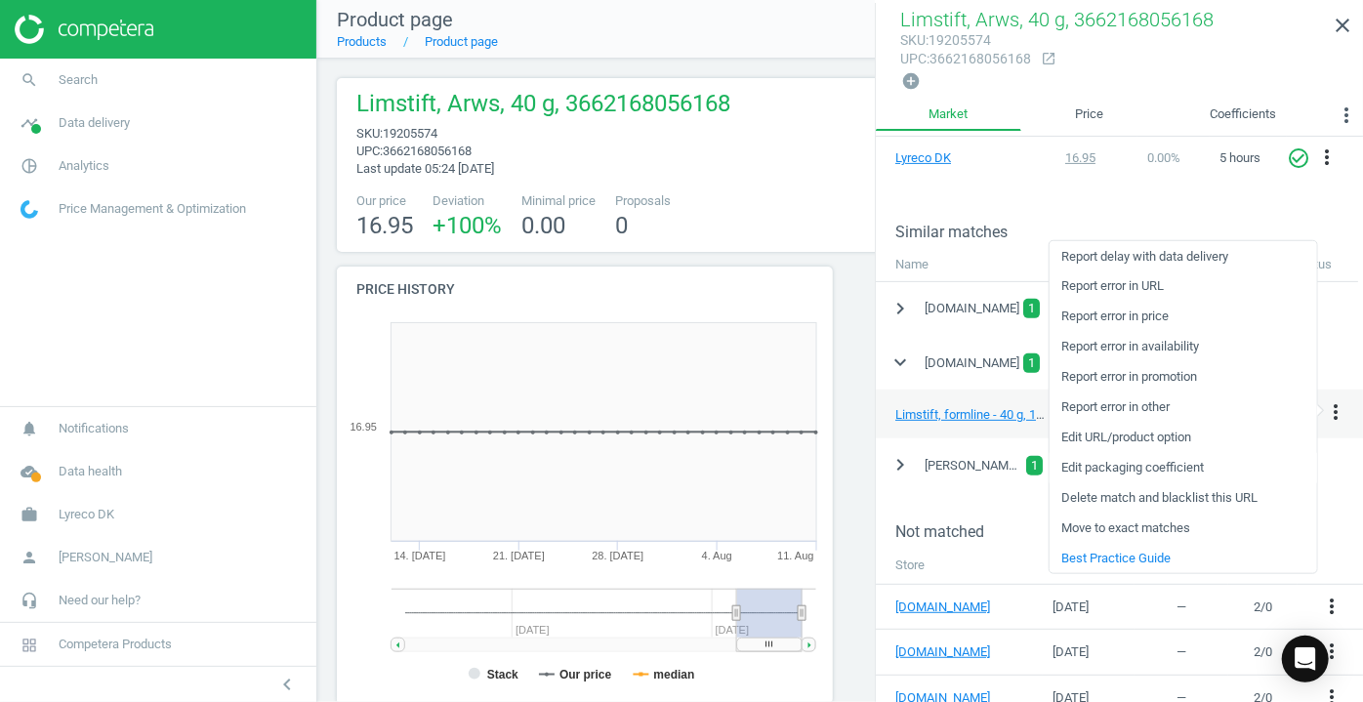
click at [1178, 469] on link "Edit packaging coefficient" at bounding box center [1184, 467] width 268 height 30
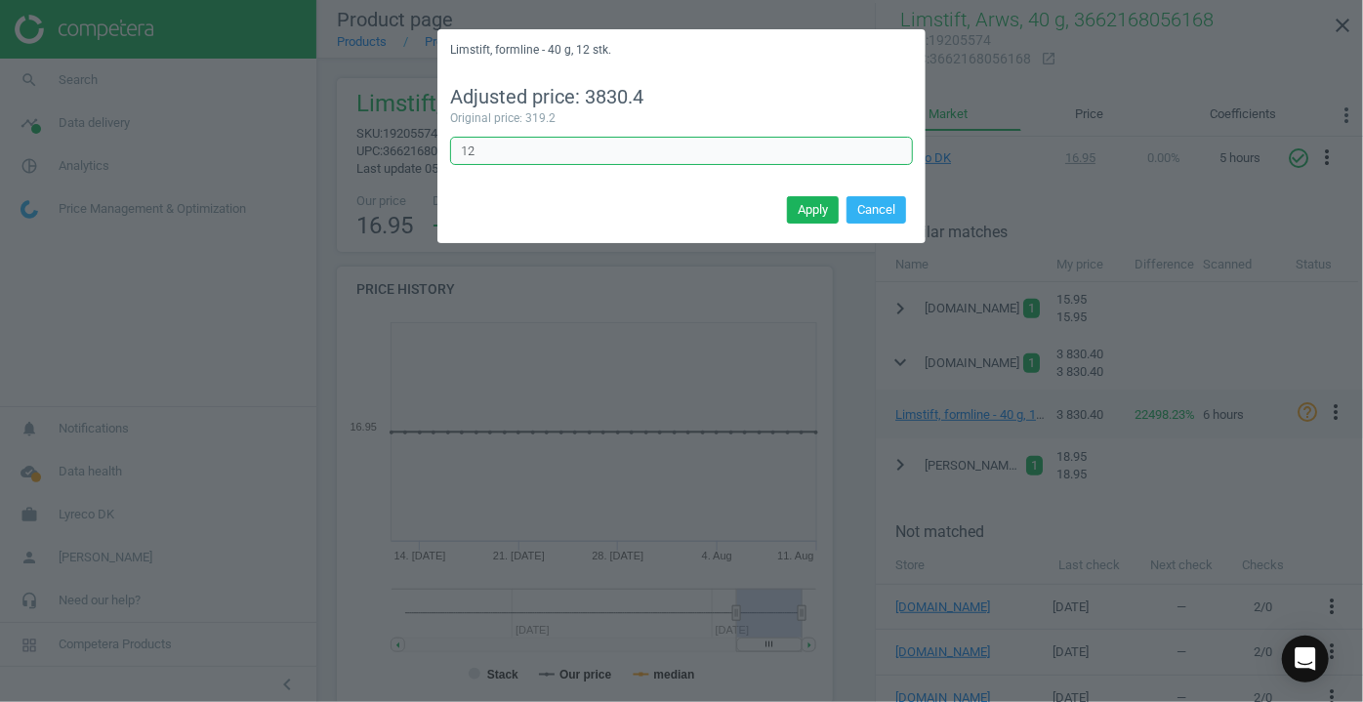
click at [536, 152] on input "12" at bounding box center [681, 151] width 463 height 29
type input "1"
type input "0.0825"
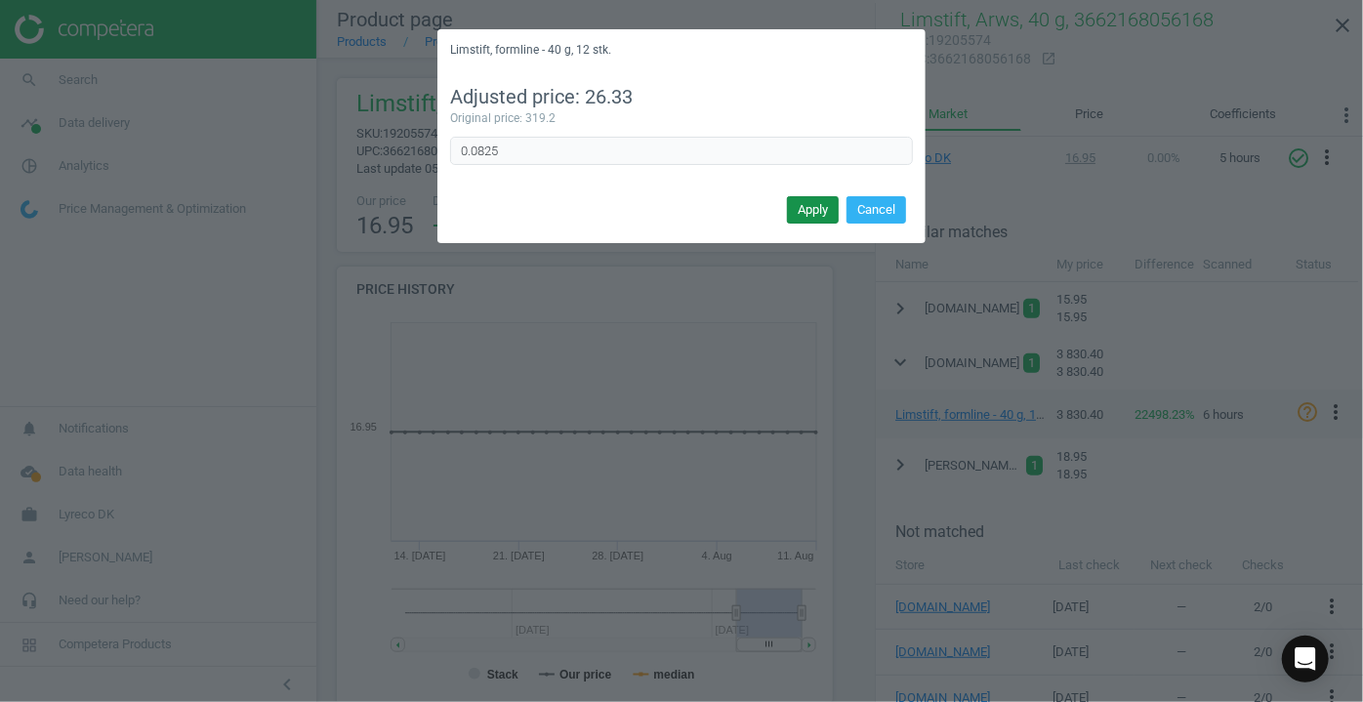
click at [807, 213] on button "Apply" at bounding box center [813, 209] width 52 height 27
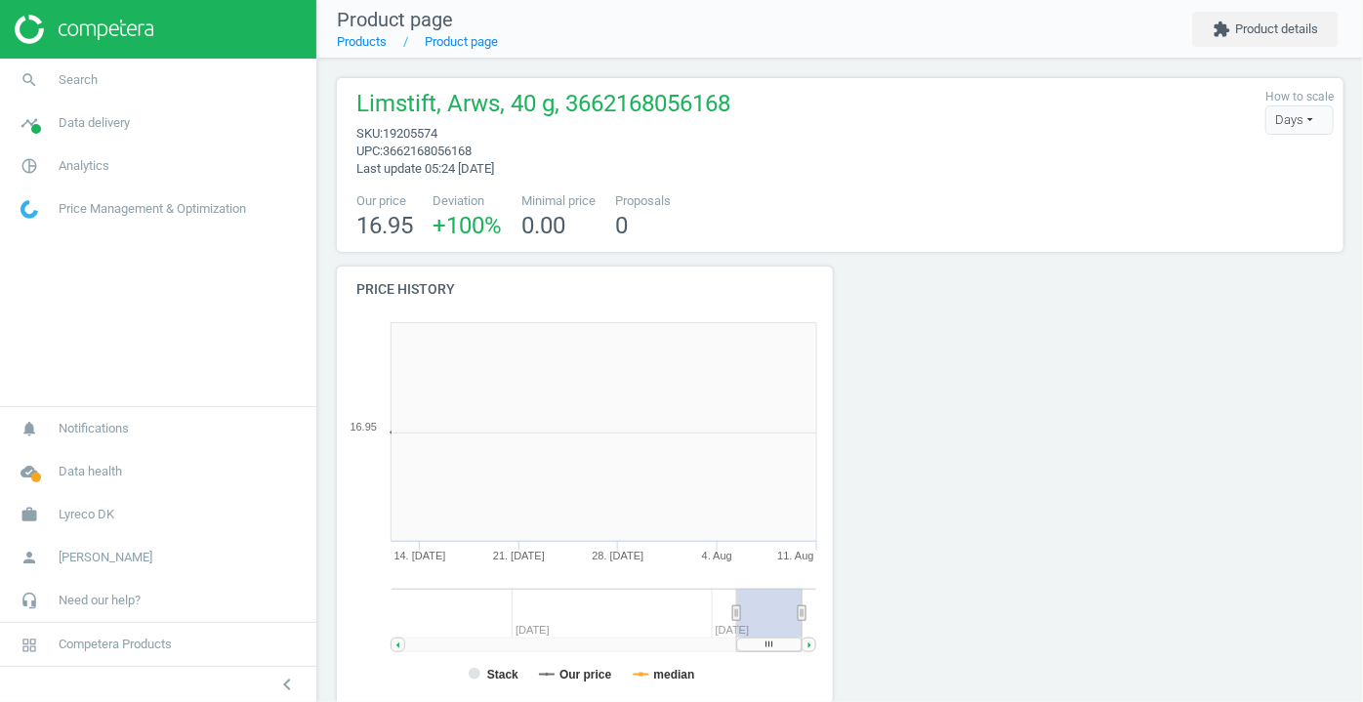
scroll to position [419, 518]
click at [1291, 25] on button "extension Product details" at bounding box center [1265, 29] width 146 height 35
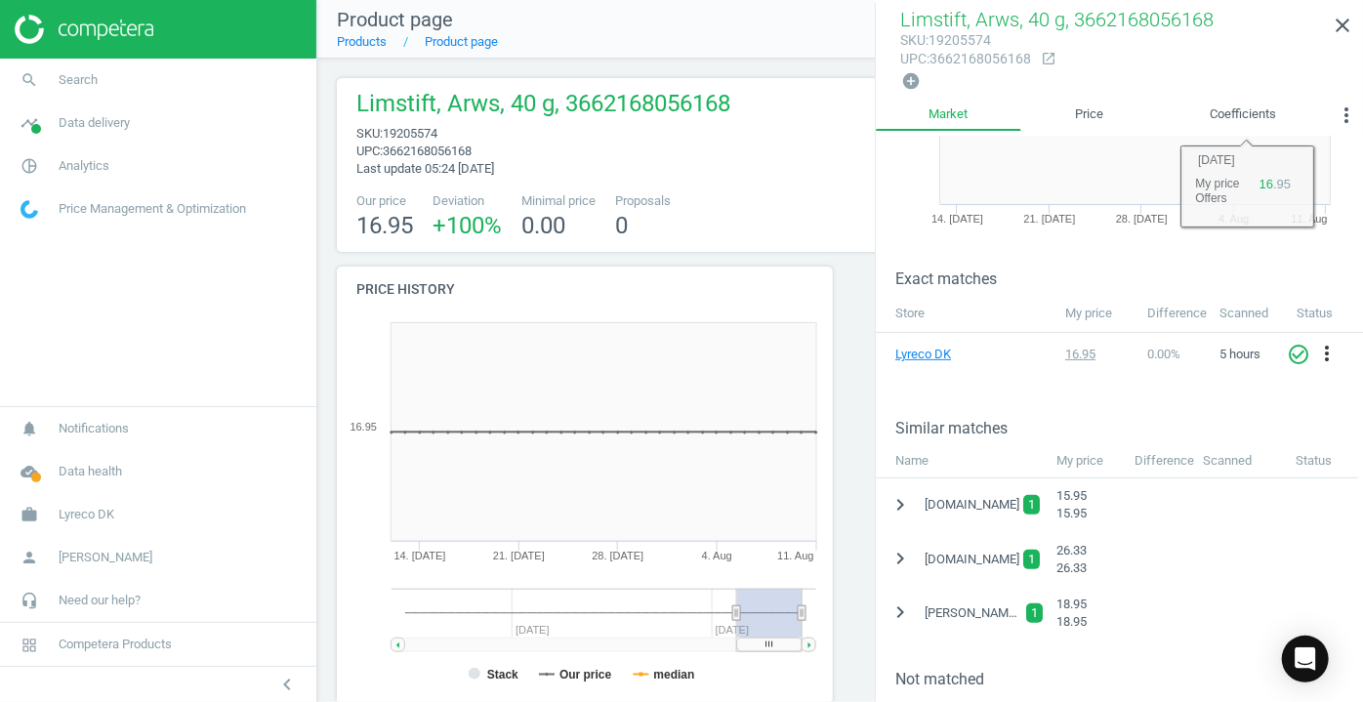
scroll to position [443, 0]
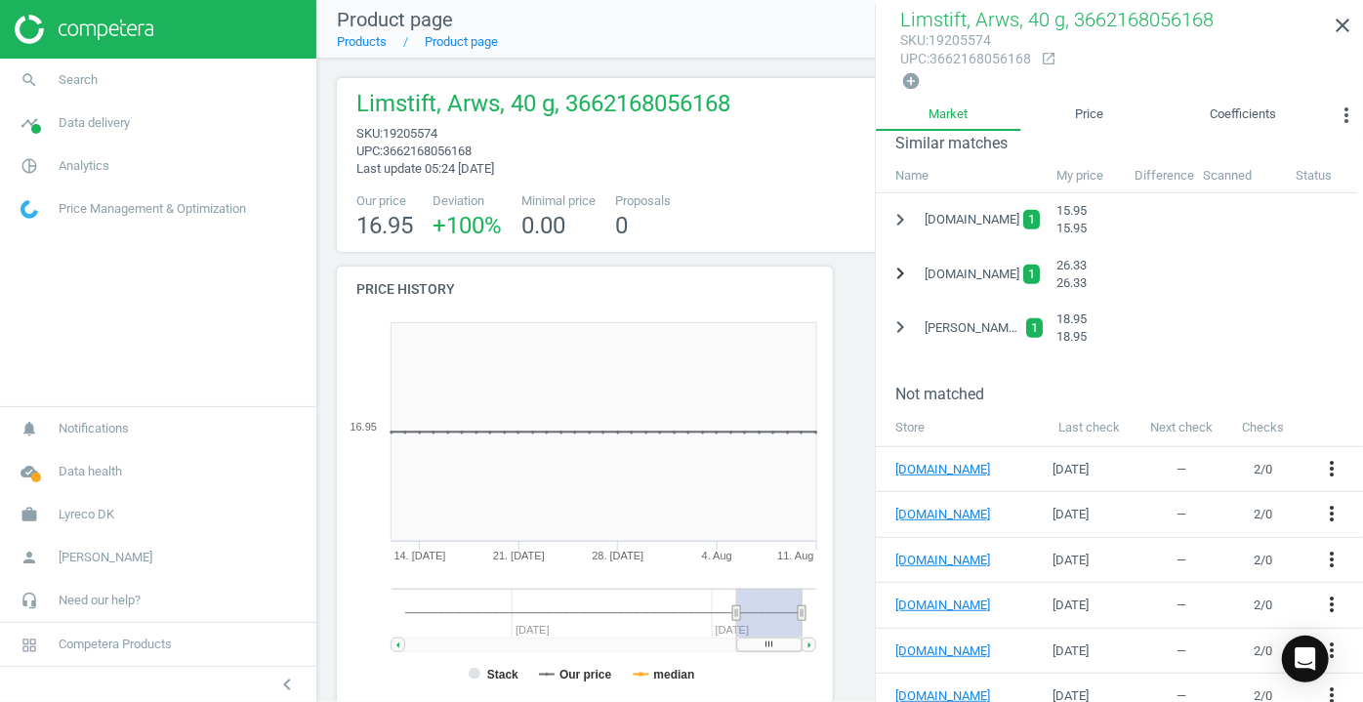
click at [908, 270] on icon "chevron_right" at bounding box center [900, 273] width 23 height 23
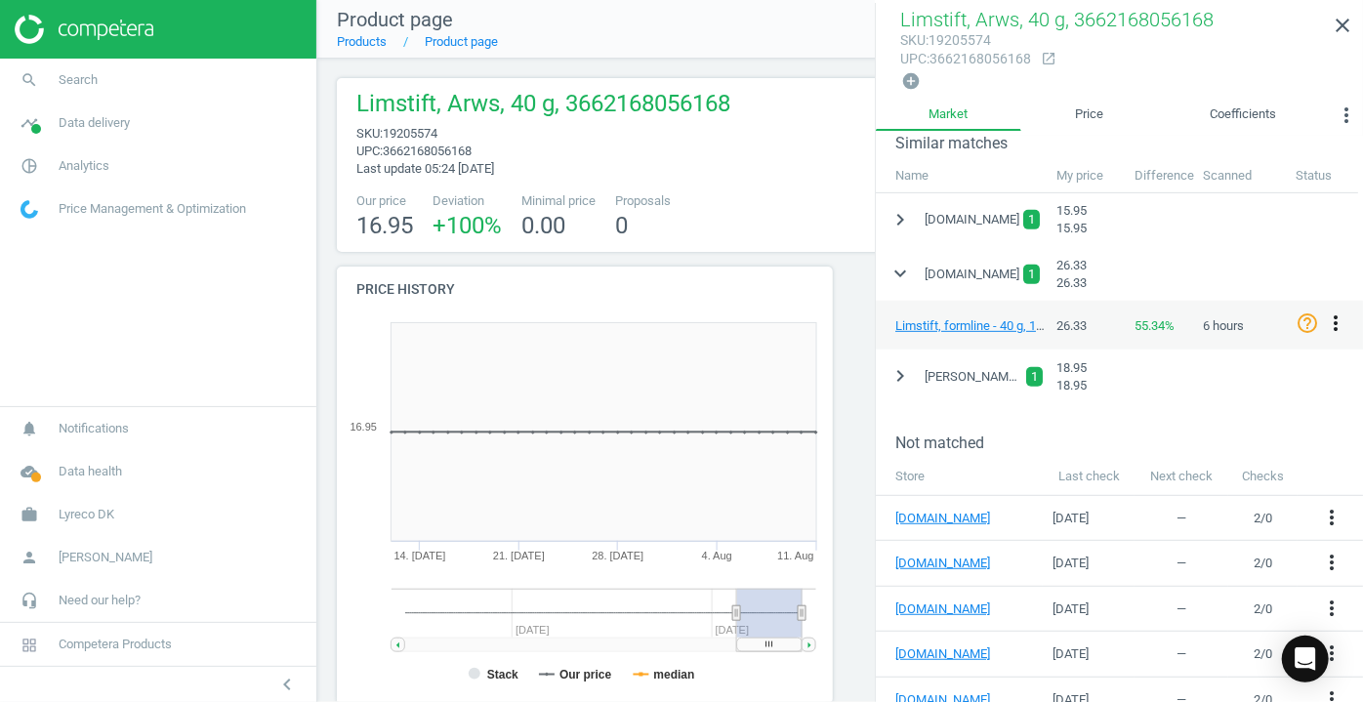
click at [1336, 324] on icon "more_vert" at bounding box center [1335, 322] width 23 height 23
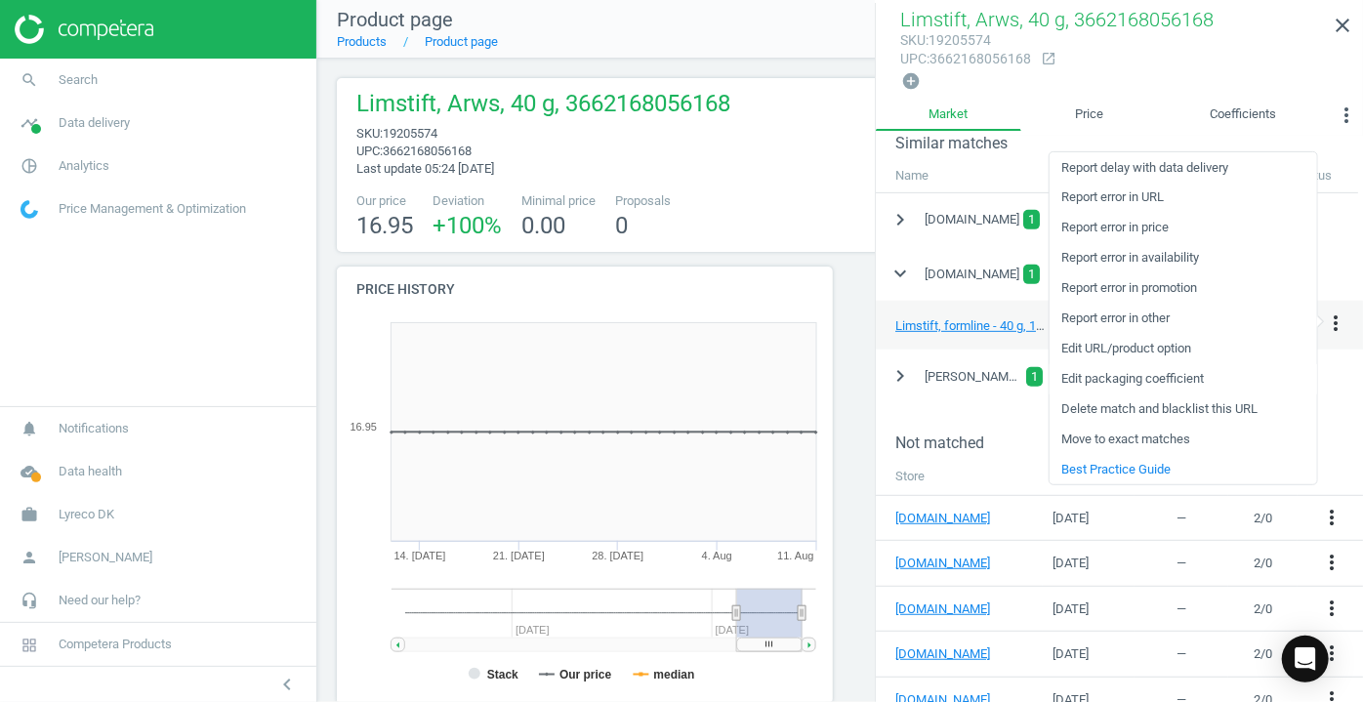
click at [1171, 382] on link "Edit packaging coefficient" at bounding box center [1184, 378] width 268 height 30
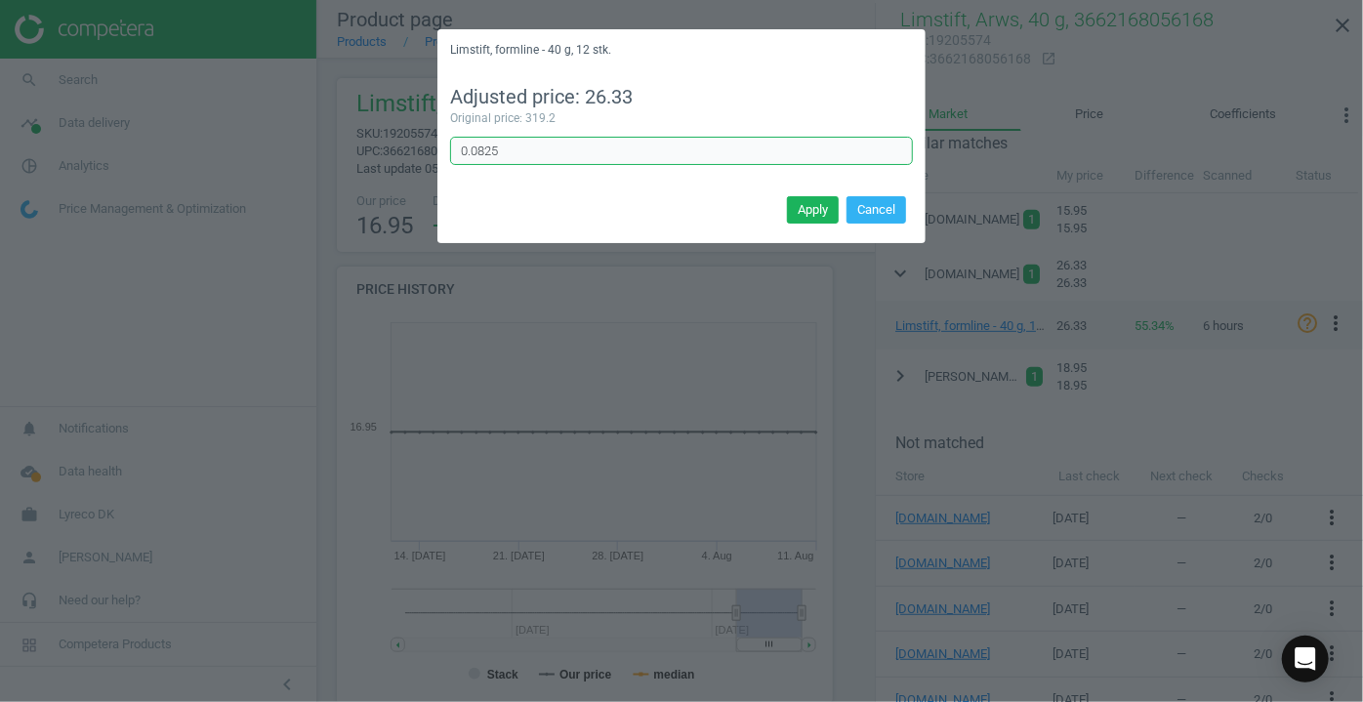
click at [560, 155] on input "0.0825" at bounding box center [681, 151] width 463 height 29
type input "0.08333333"
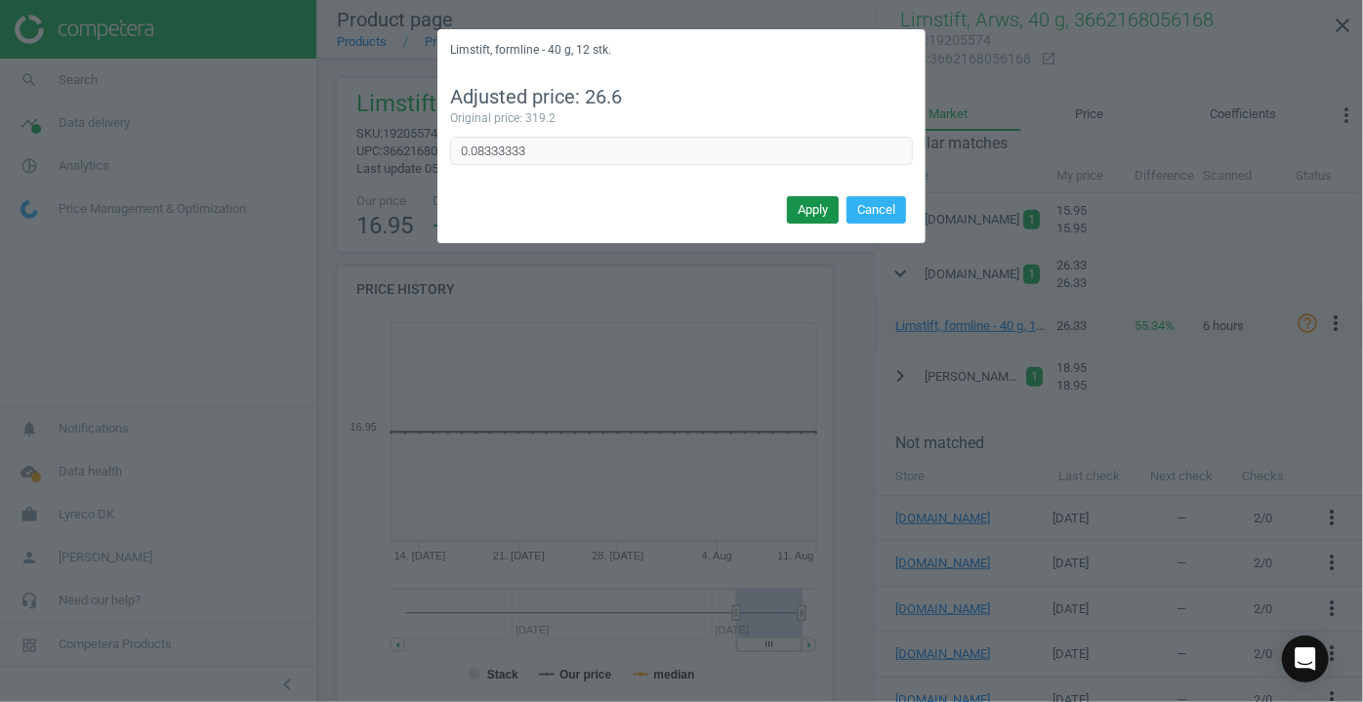
click at [816, 208] on button "Apply" at bounding box center [813, 209] width 52 height 27
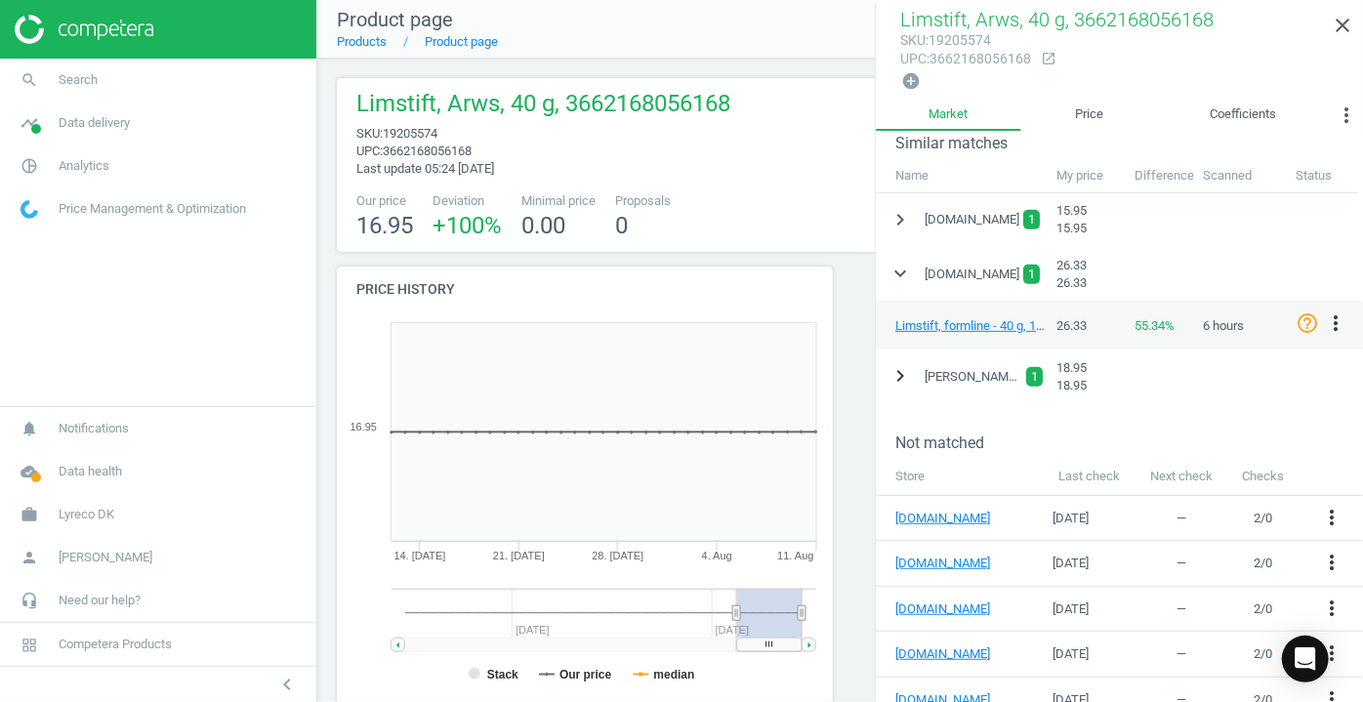
click at [902, 374] on icon "chevron_right" at bounding box center [900, 375] width 23 height 23
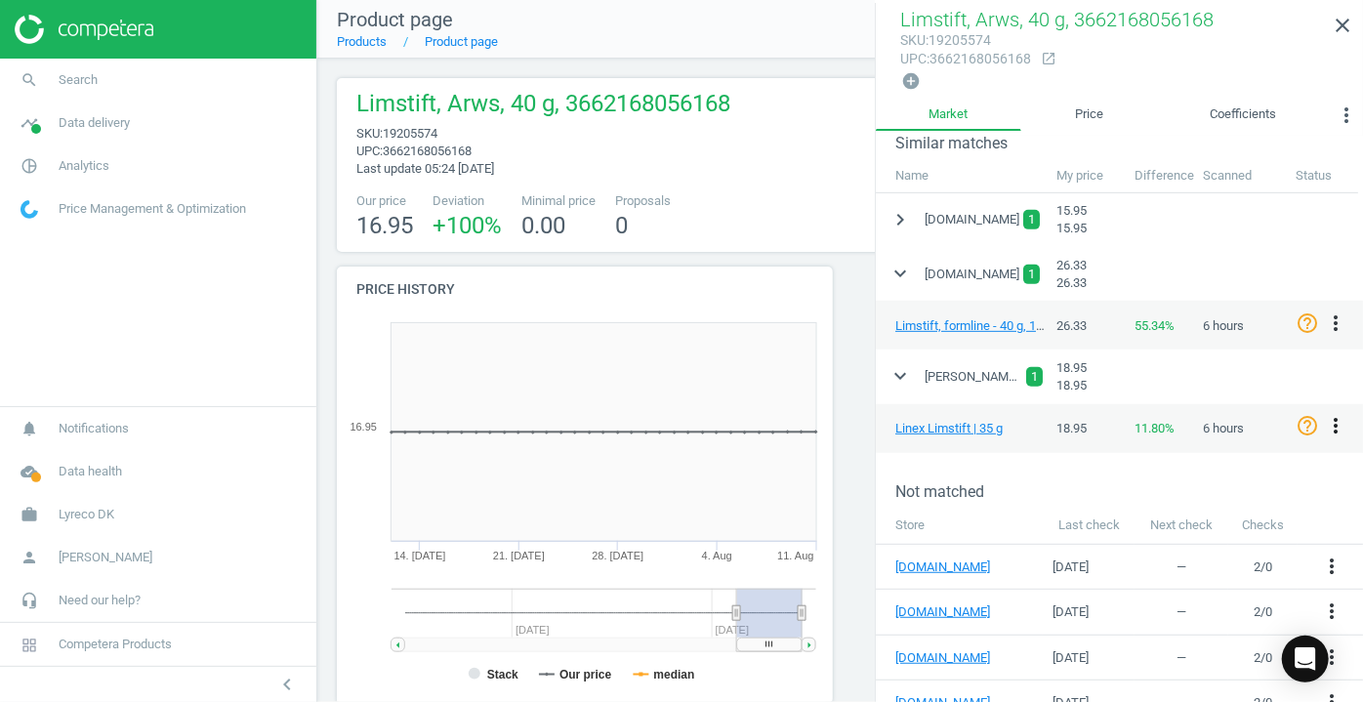
click at [1334, 419] on icon "more_vert" at bounding box center [1335, 425] width 23 height 23
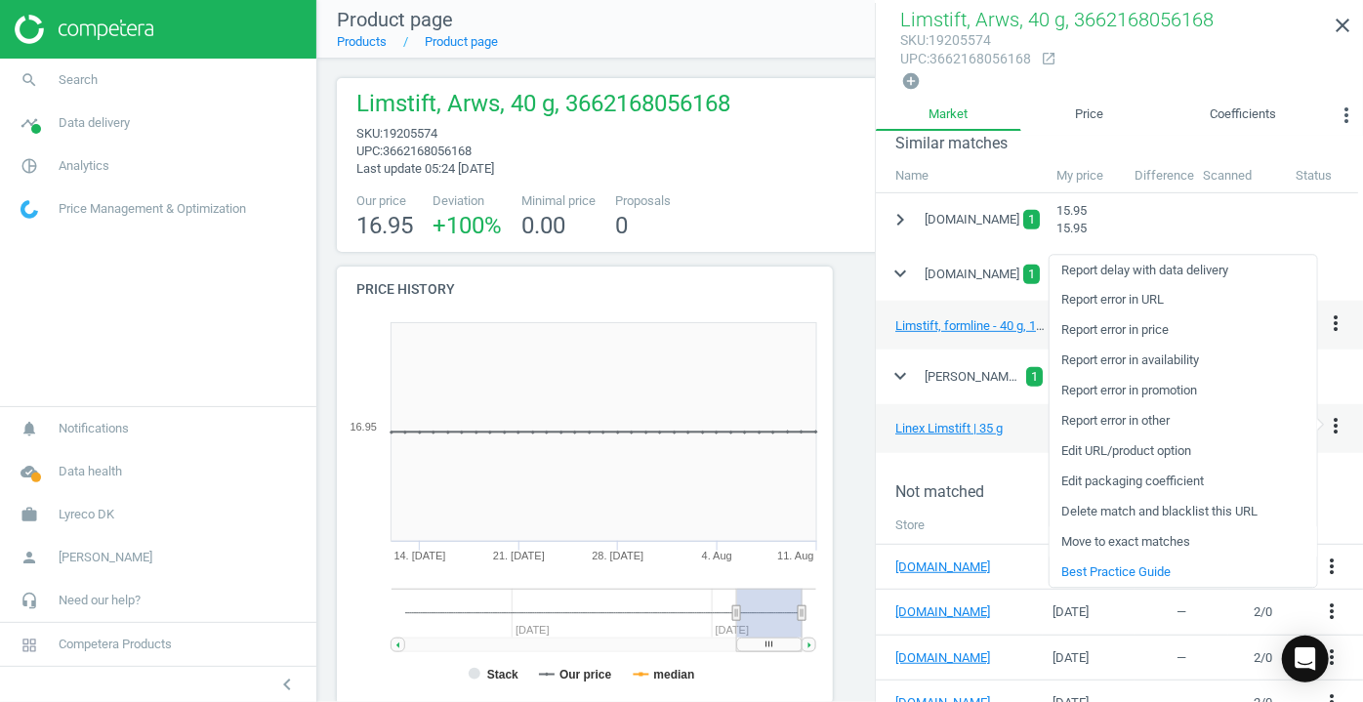
click at [1135, 541] on link "Move to exact matches" at bounding box center [1184, 542] width 268 height 30
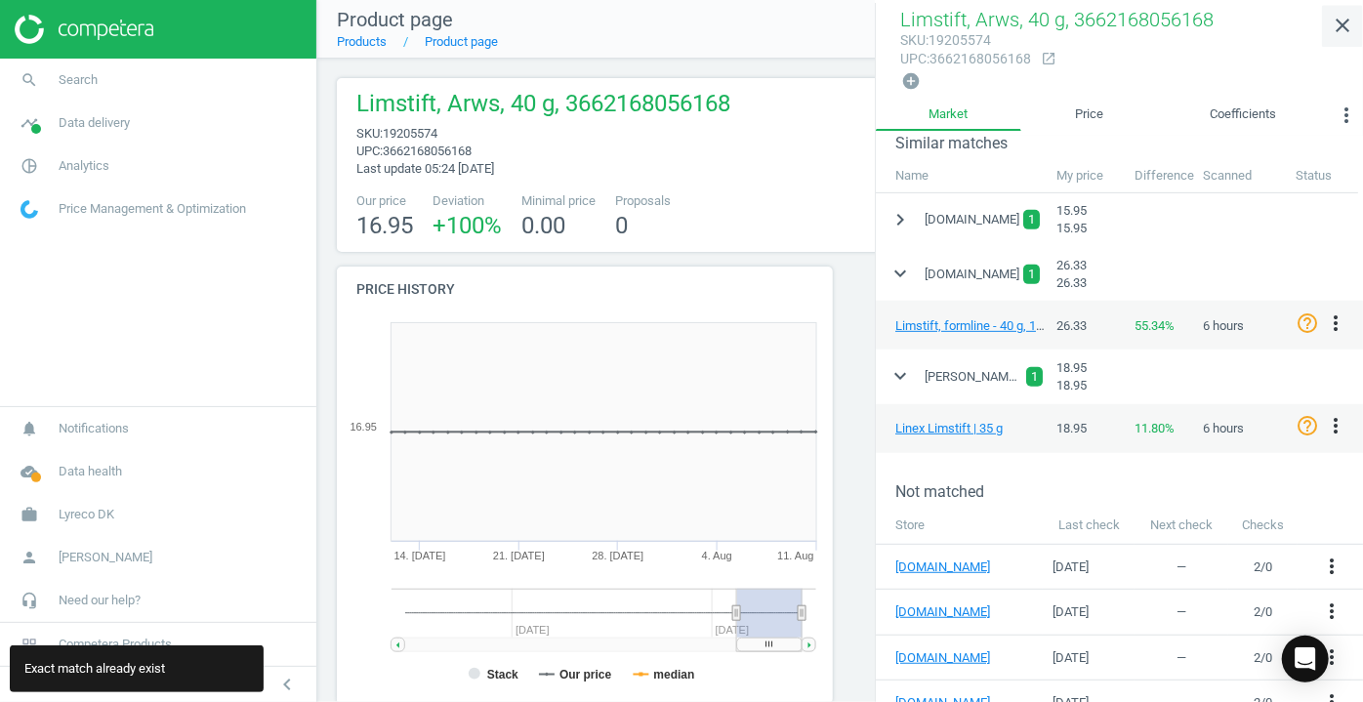
click at [1348, 22] on icon "close" at bounding box center [1342, 25] width 23 height 23
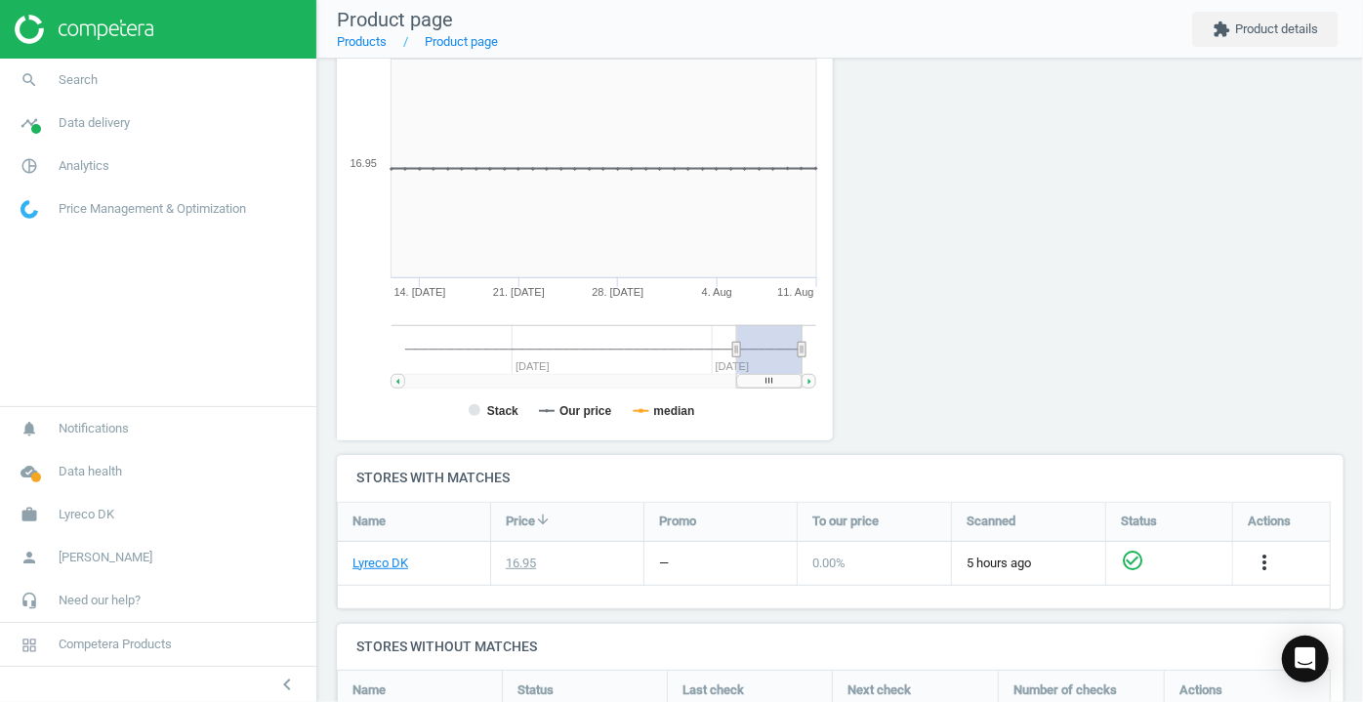
scroll to position [266, 0]
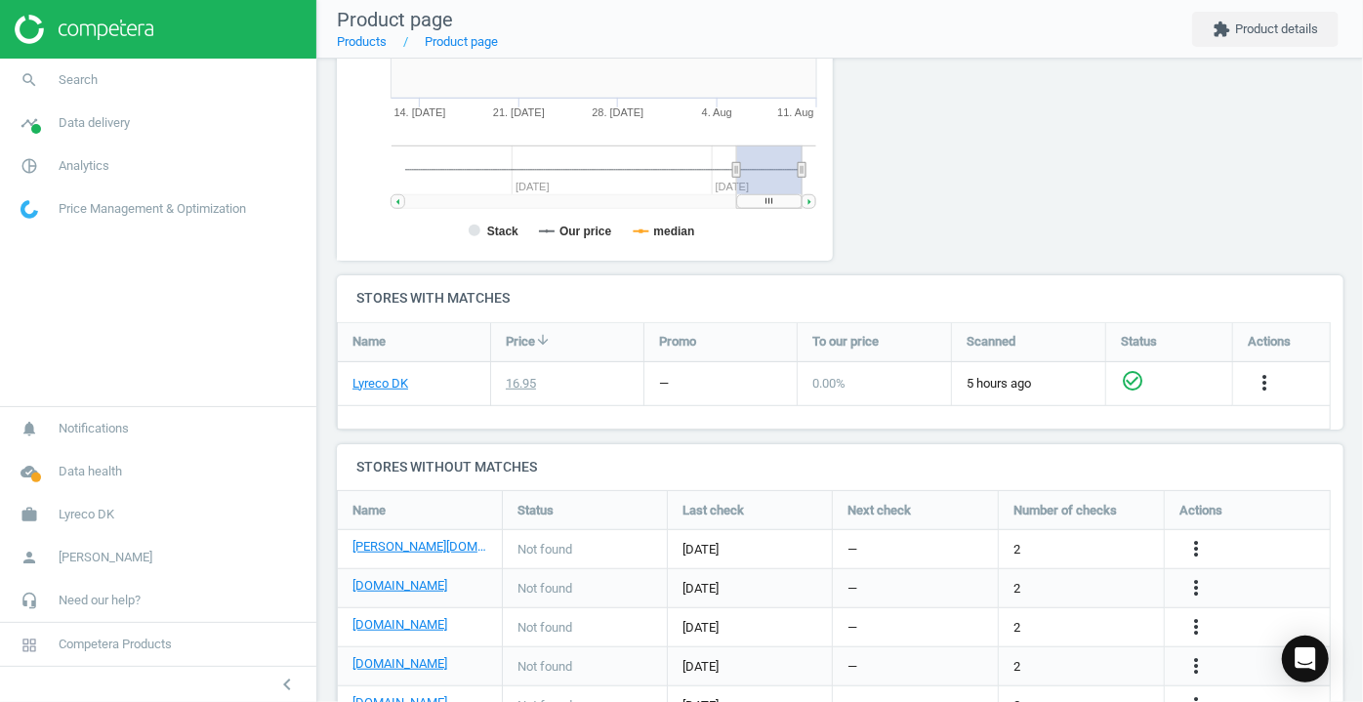
scroll to position [601, 0]
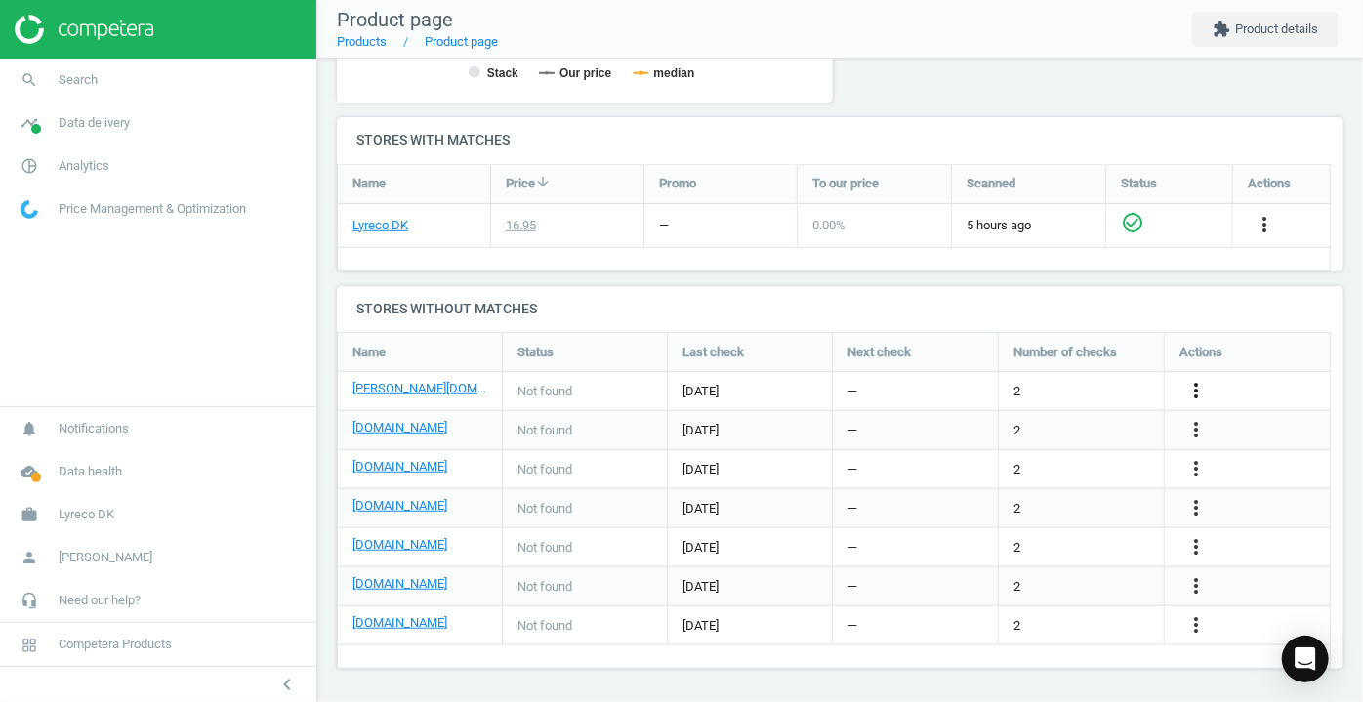
click at [1253, 236] on icon "more_vert" at bounding box center [1264, 224] width 23 height 23
click at [1264, 24] on button "extension Product details" at bounding box center [1265, 29] width 146 height 35
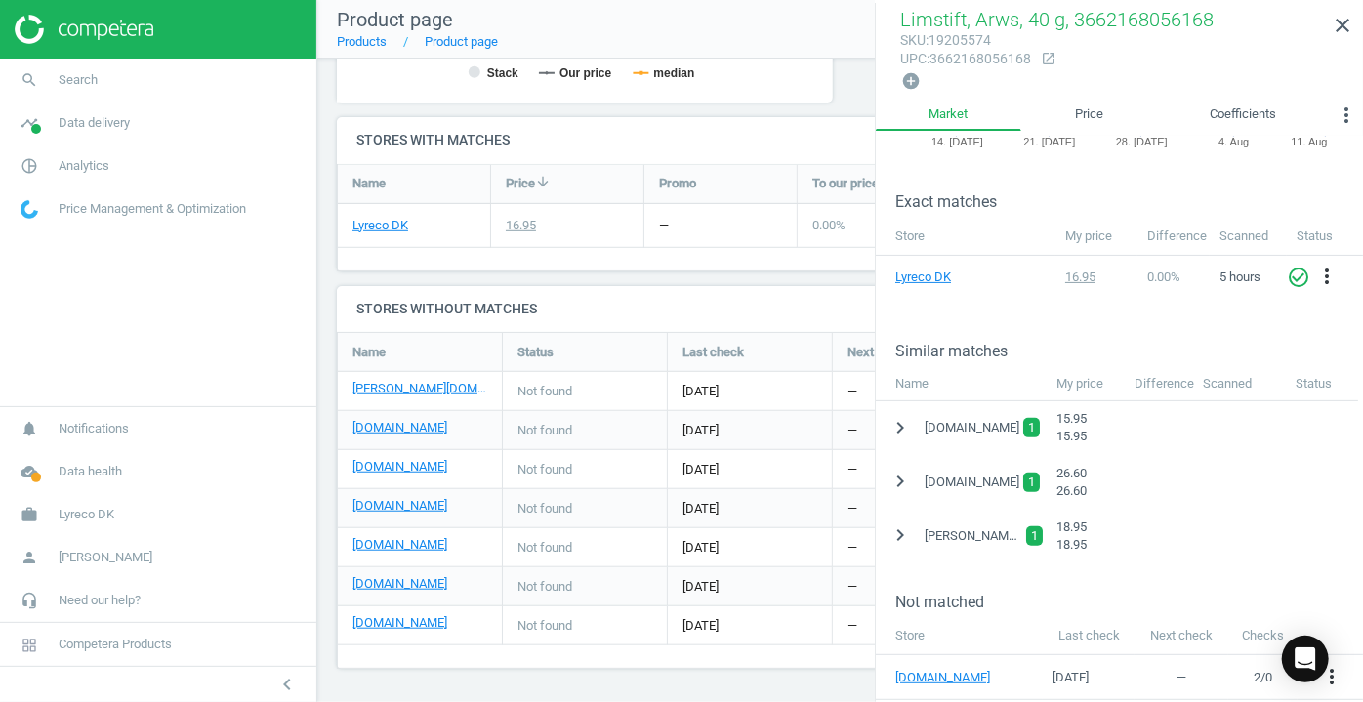
scroll to position [266, 0]
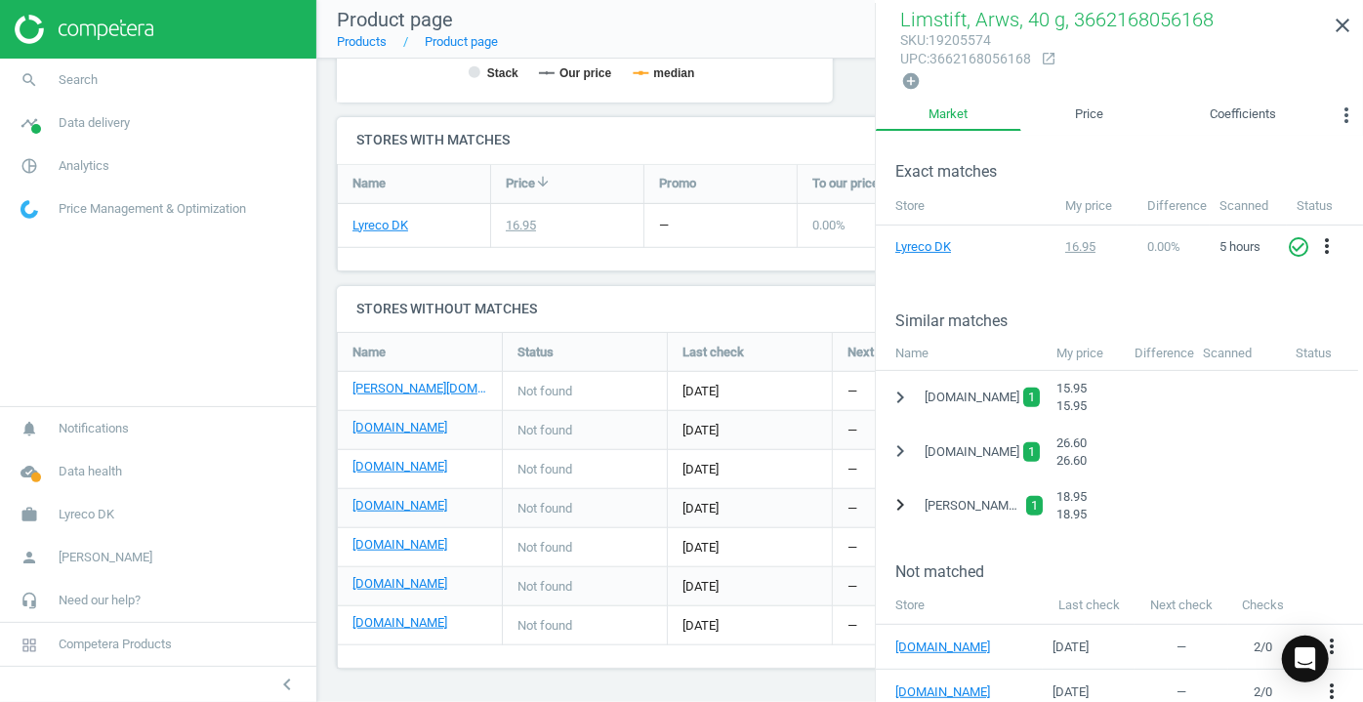
click at [898, 505] on icon "chevron_right" at bounding box center [900, 504] width 23 height 23
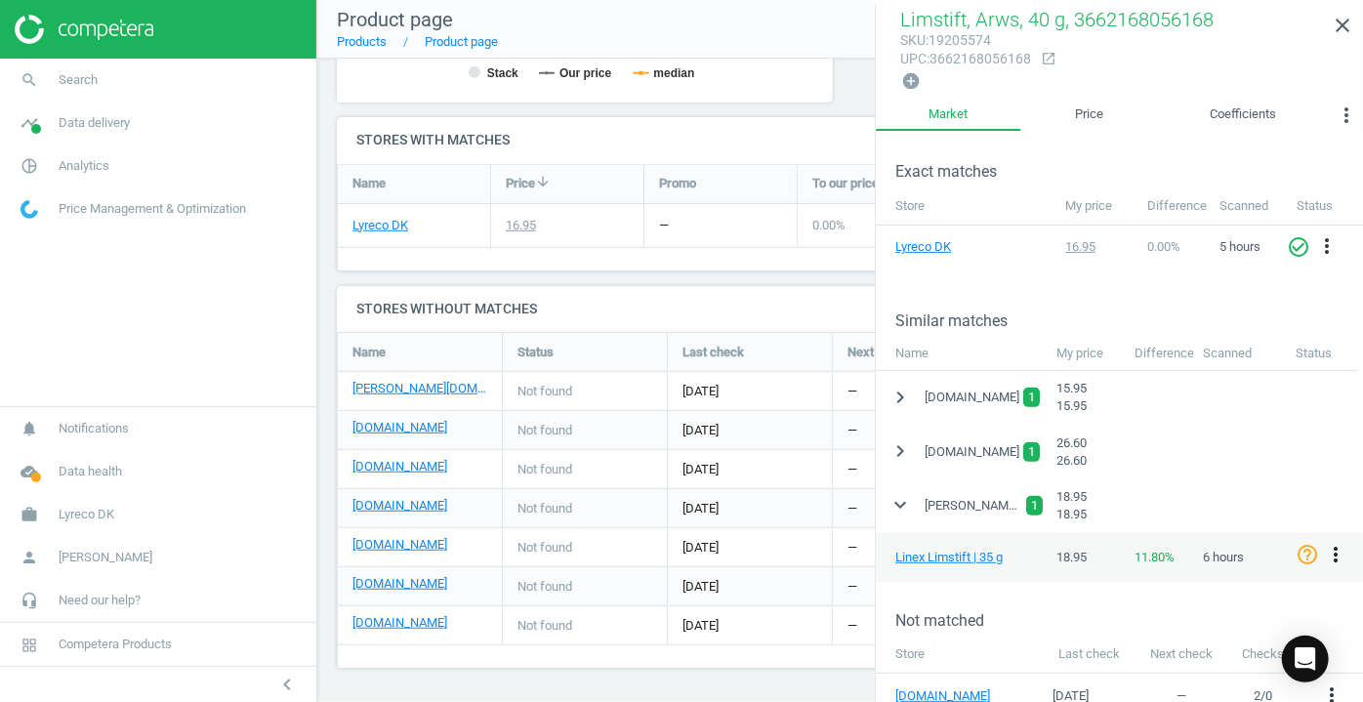
click at [1338, 552] on icon "more_vert" at bounding box center [1335, 554] width 23 height 23
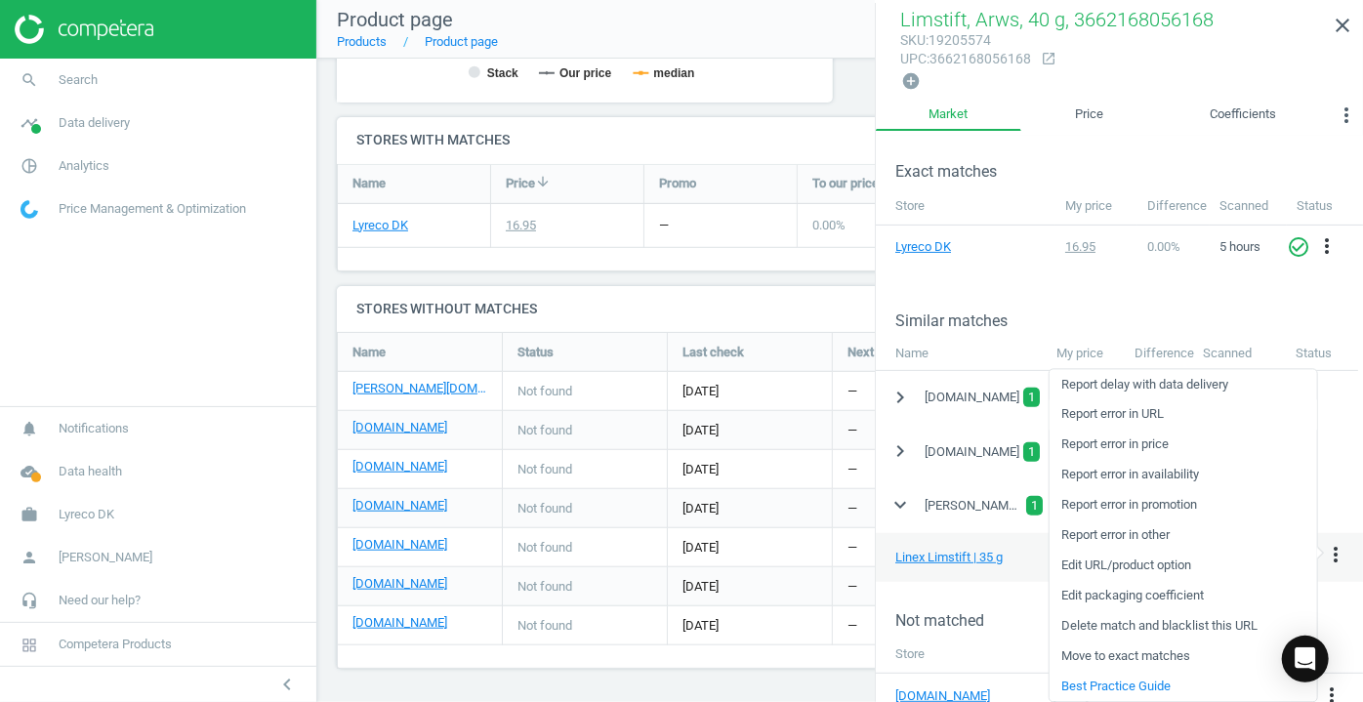
click at [1149, 410] on link "Report error in URL" at bounding box center [1184, 414] width 268 height 30
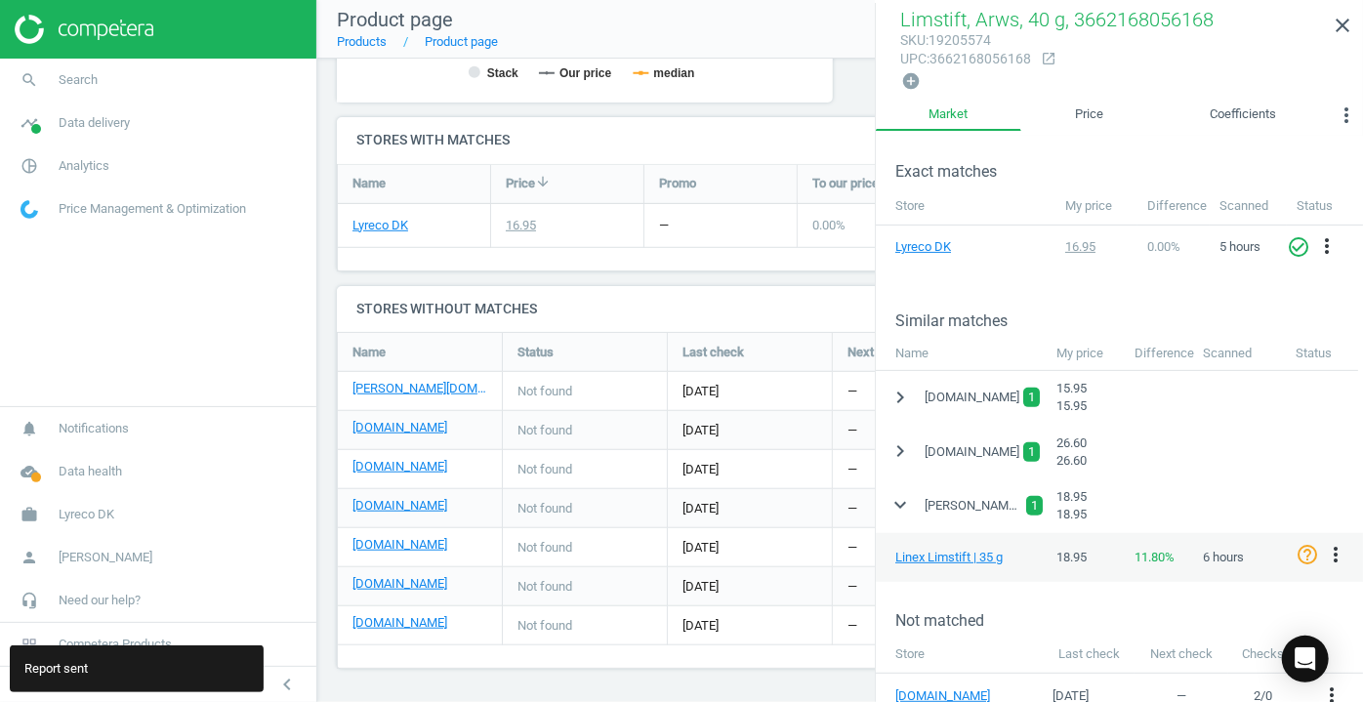
drag, startPoint x: 1334, startPoint y: 18, endPoint x: 1335, endPoint y: 5, distance: 12.7
click at [1335, 18] on icon "close" at bounding box center [1342, 25] width 23 height 23
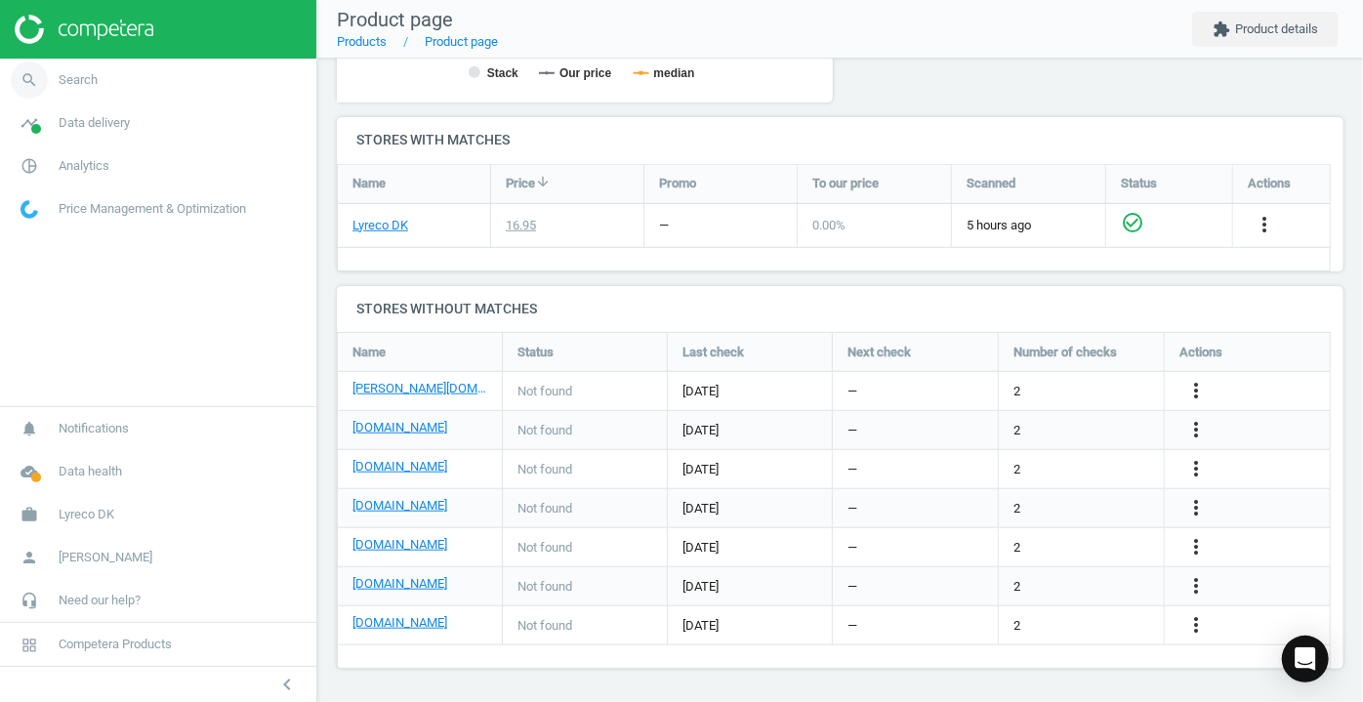
click at [21, 82] on icon "search" at bounding box center [29, 80] width 37 height 37
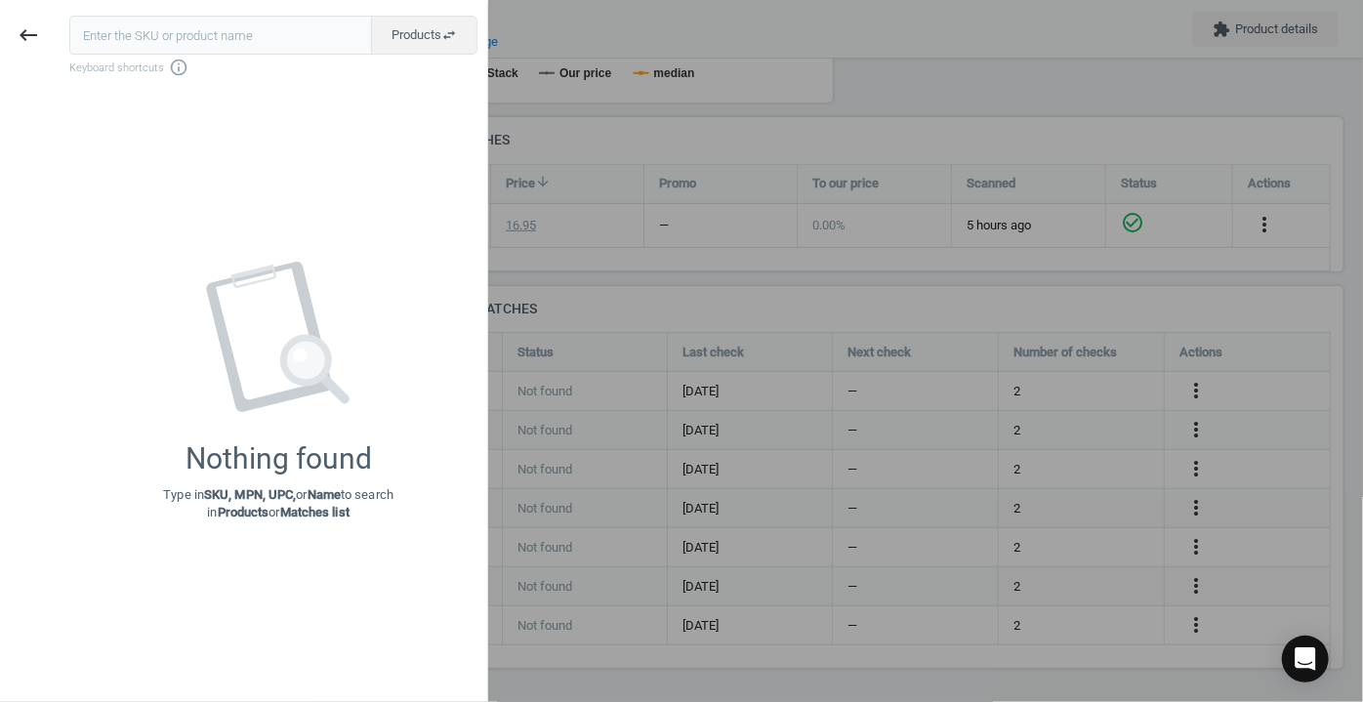
type input "5999891"
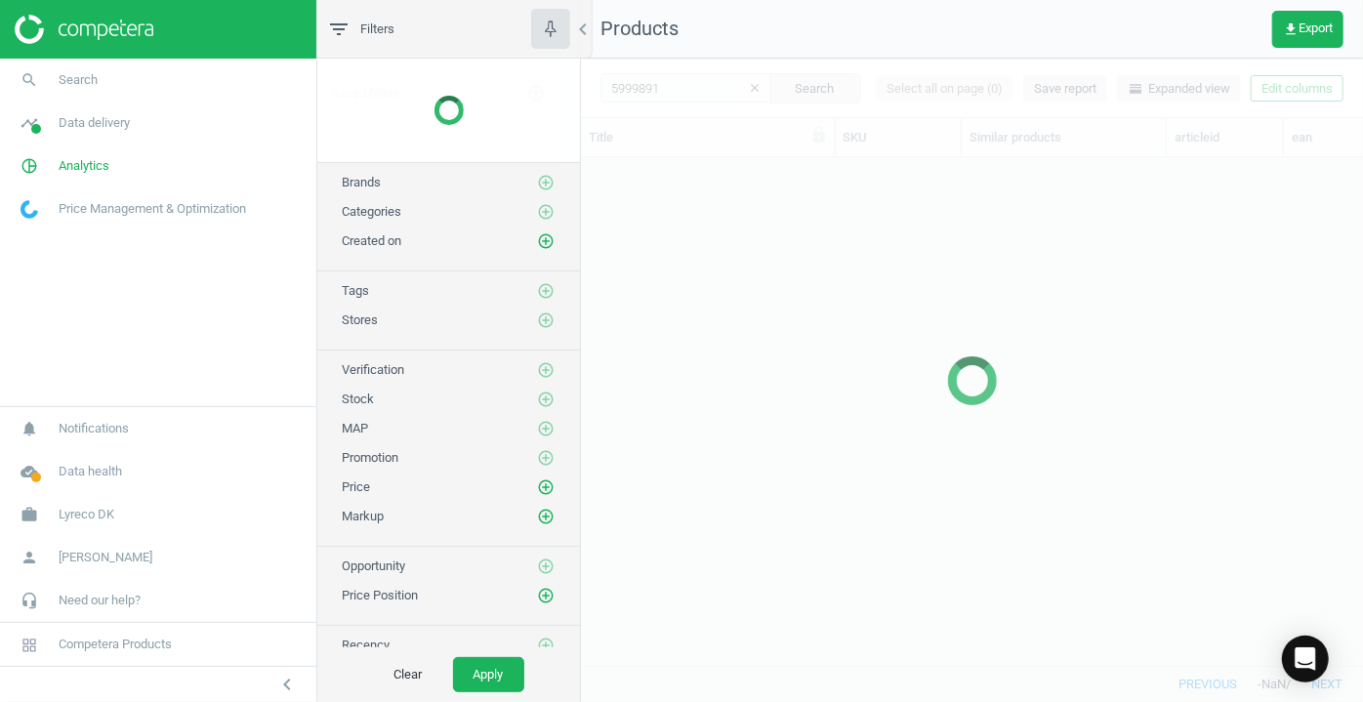
scroll to position [481, 768]
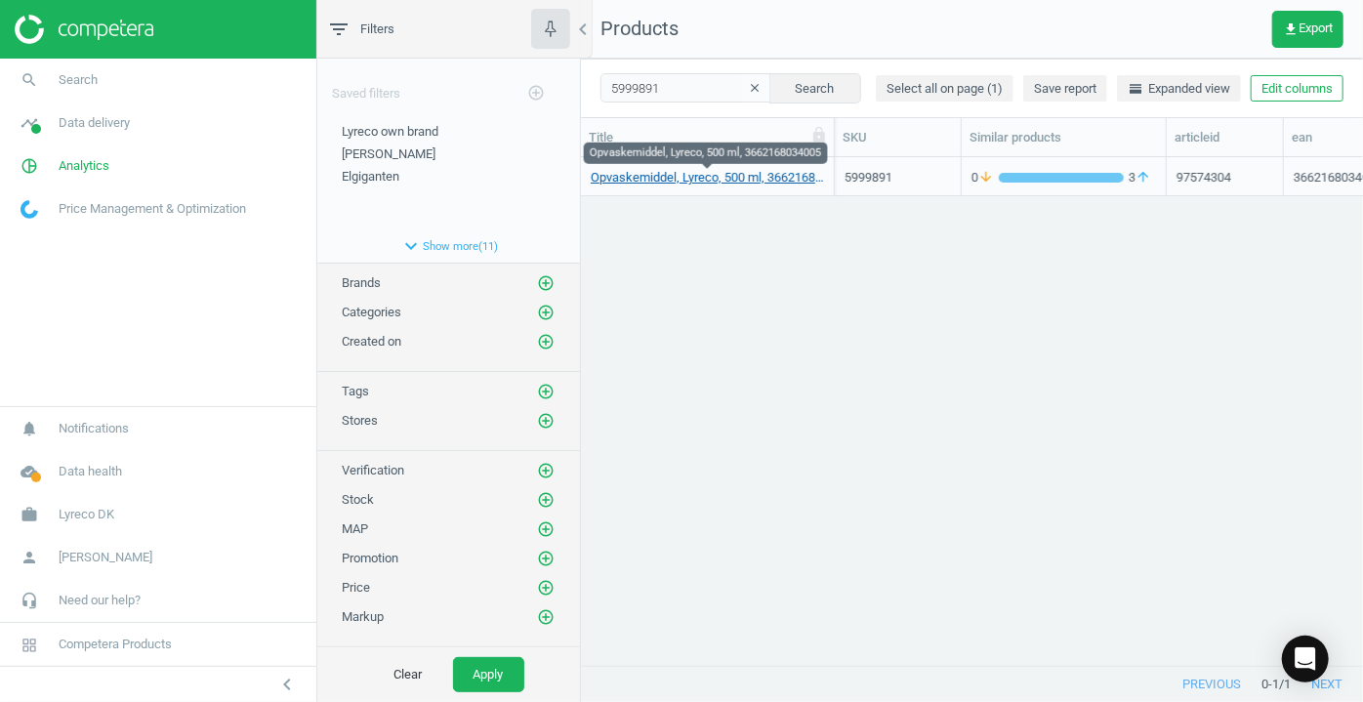
click at [653, 179] on link "Opvaskemiddel, Lyreco, 500 ml, 3662168034005" at bounding box center [707, 178] width 233 height 18
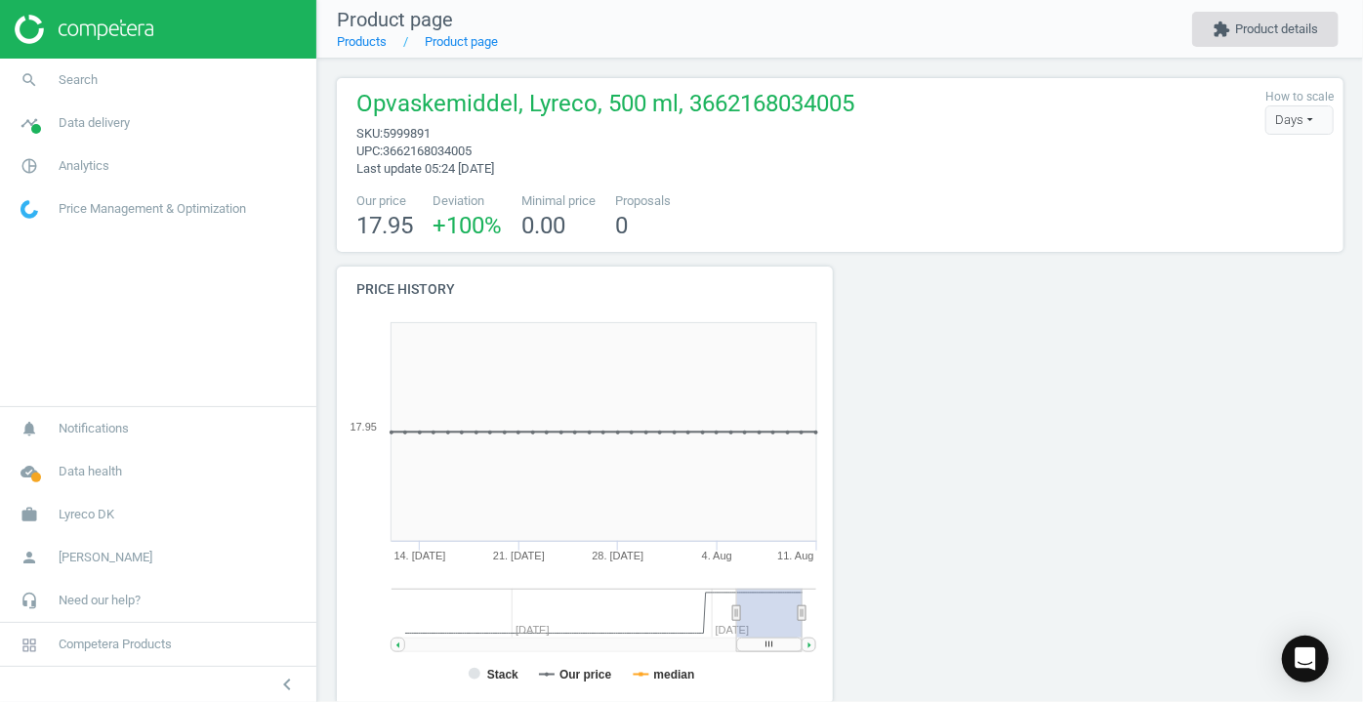
click at [1258, 34] on button "extension Product details" at bounding box center [1265, 29] width 146 height 35
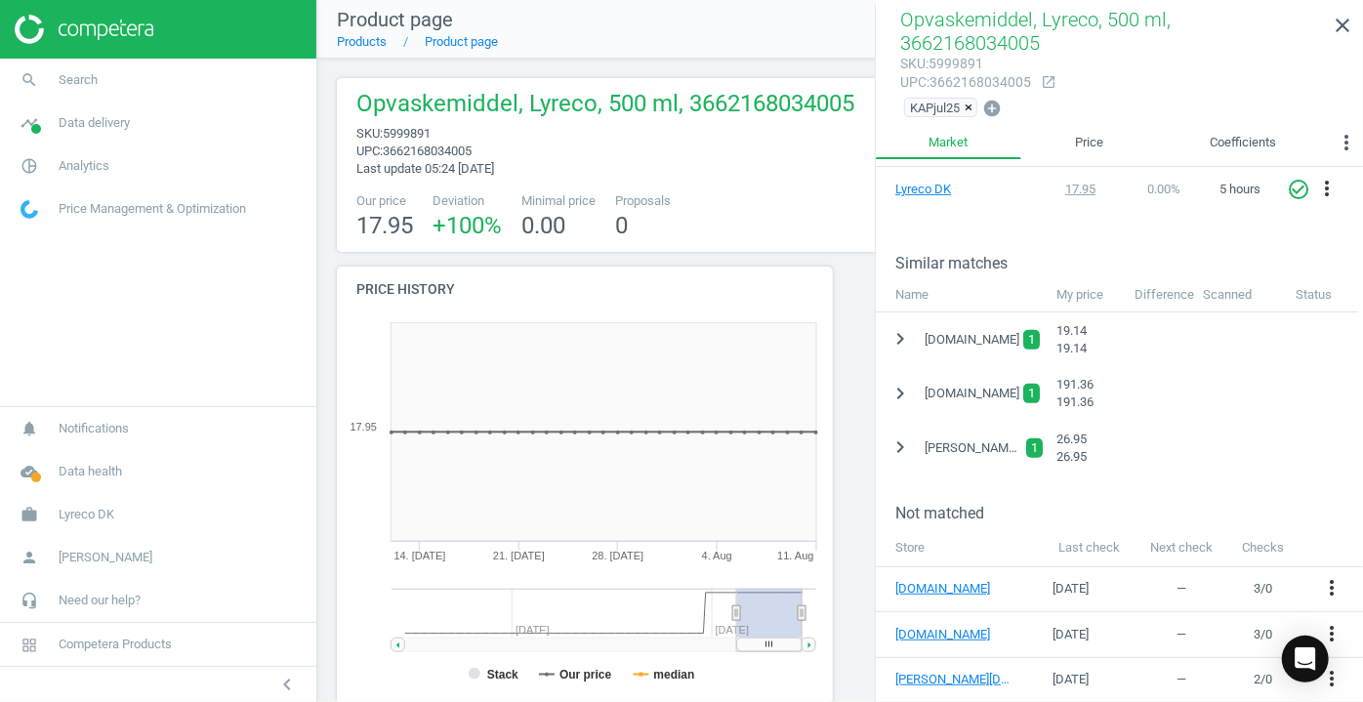
scroll to position [354, 0]
click at [900, 379] on icon "chevron_right" at bounding box center [900, 390] width 23 height 23
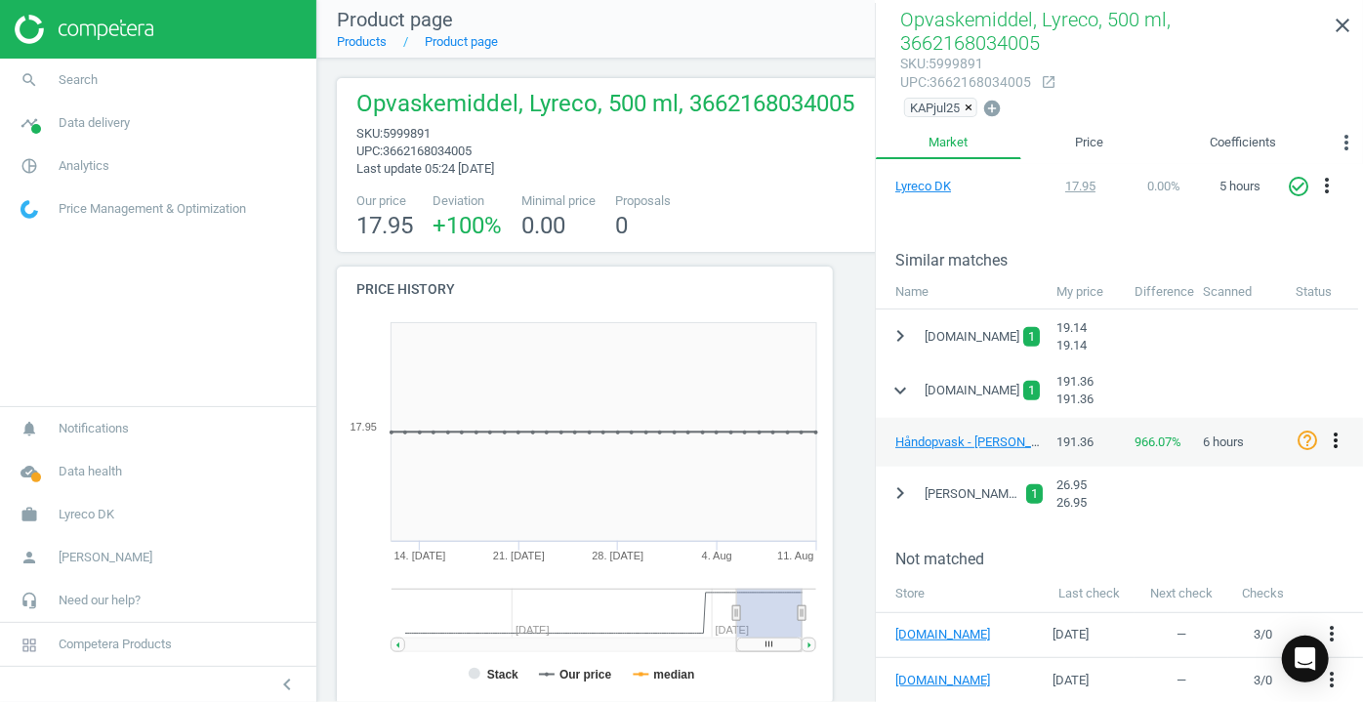
click at [1337, 429] on icon "more_vert" at bounding box center [1335, 440] width 23 height 23
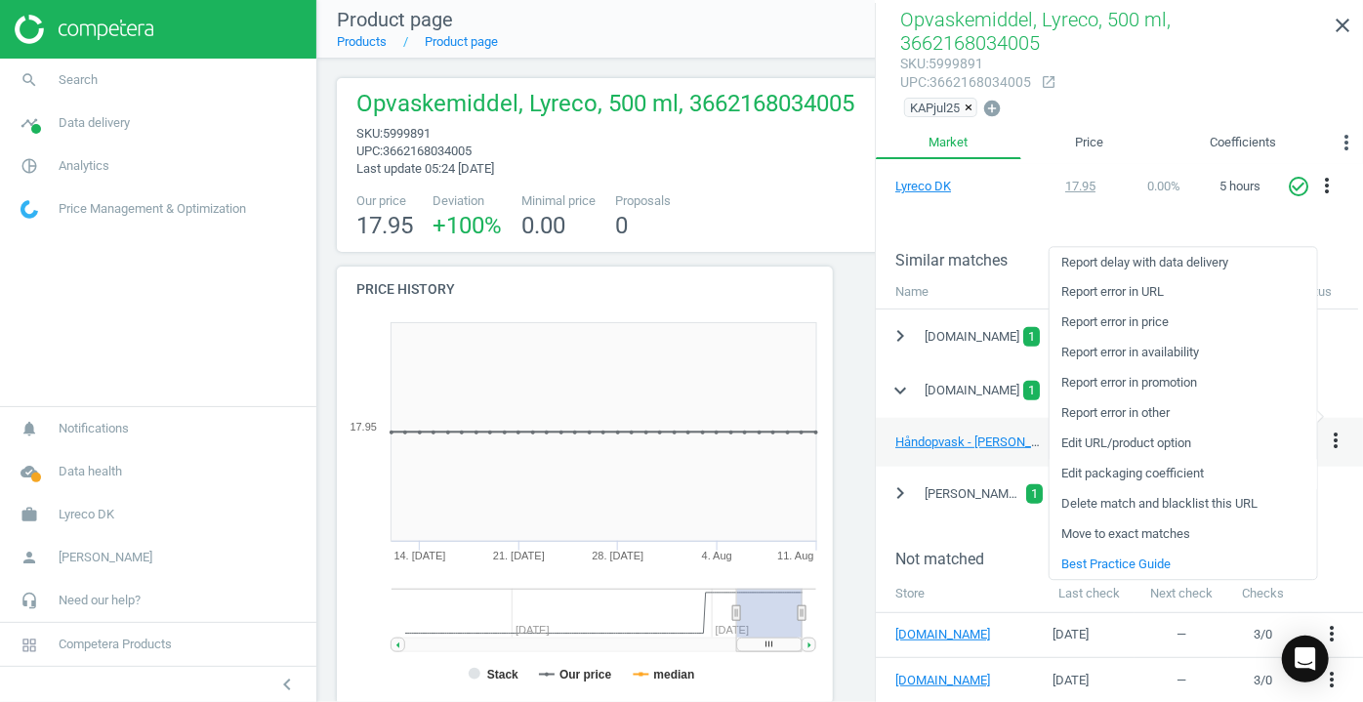
click at [1180, 477] on link "Edit packaging coefficient" at bounding box center [1184, 474] width 268 height 30
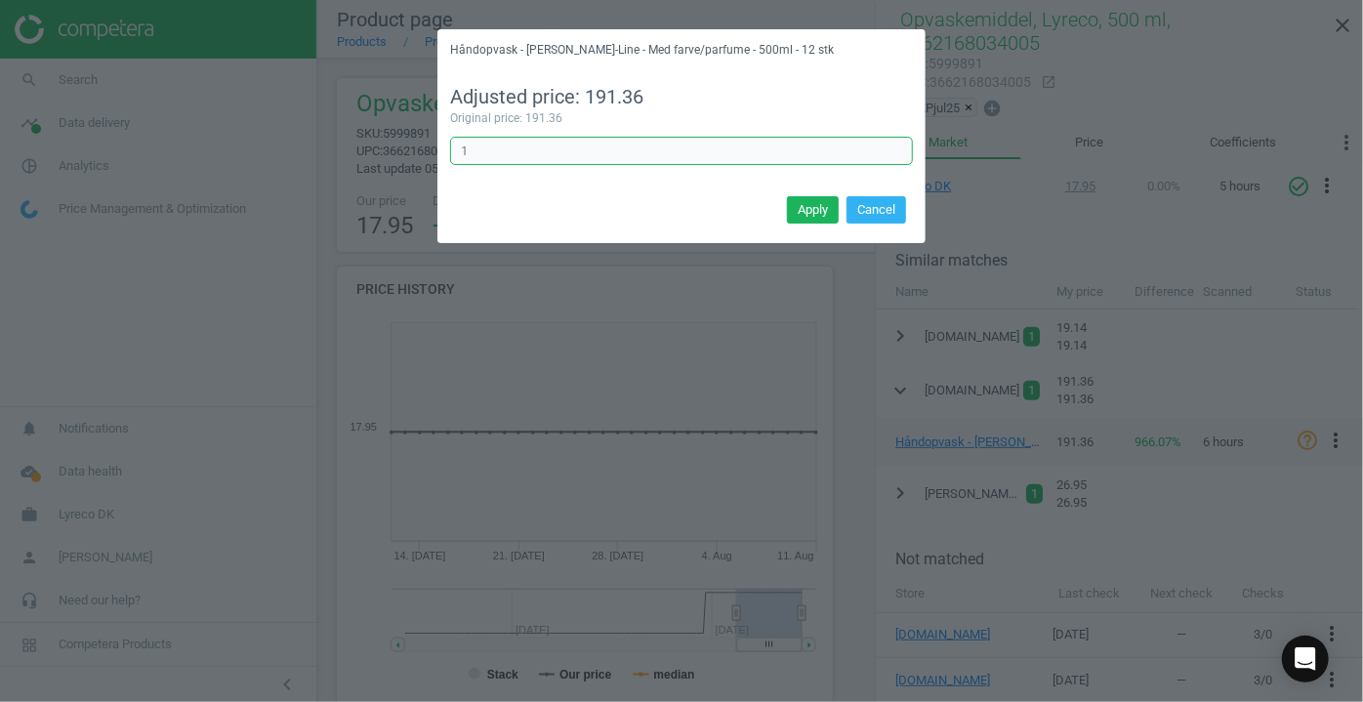
click at [545, 151] on input "1" at bounding box center [681, 151] width 463 height 29
type input "0.083333"
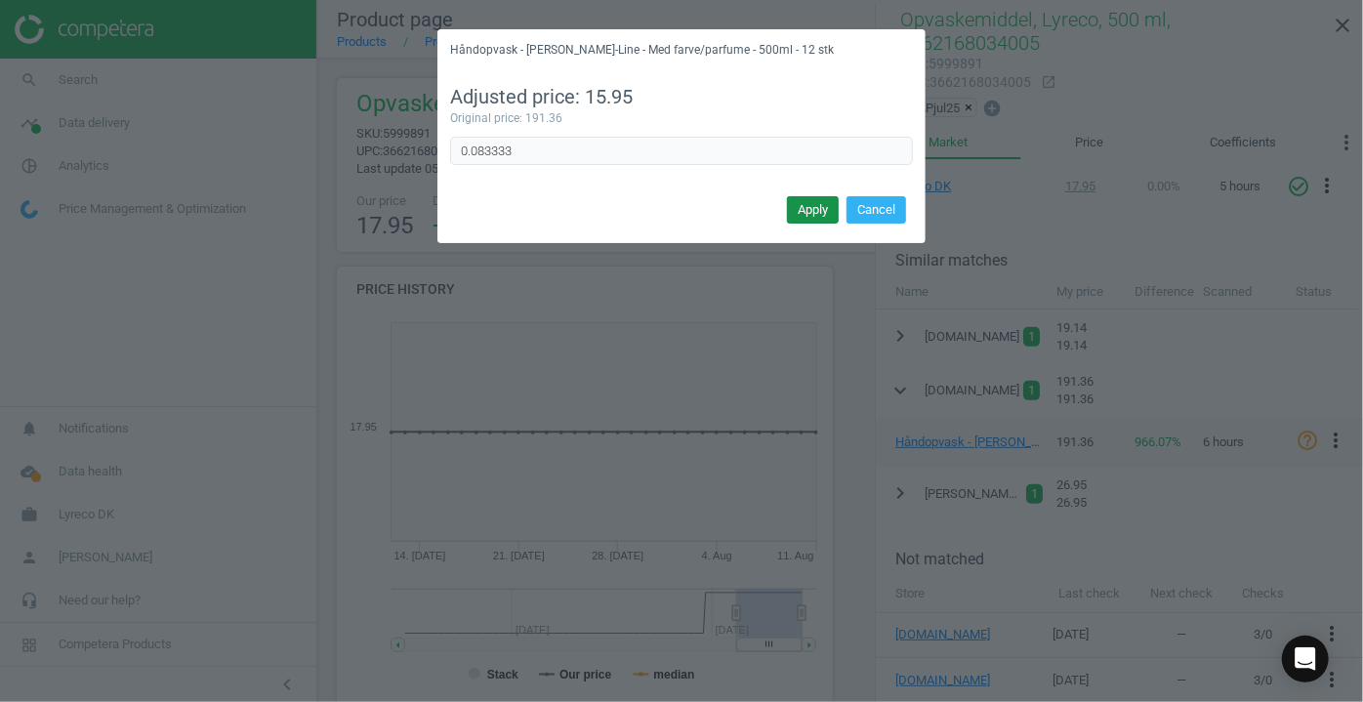
click at [811, 204] on button "Apply" at bounding box center [813, 209] width 52 height 27
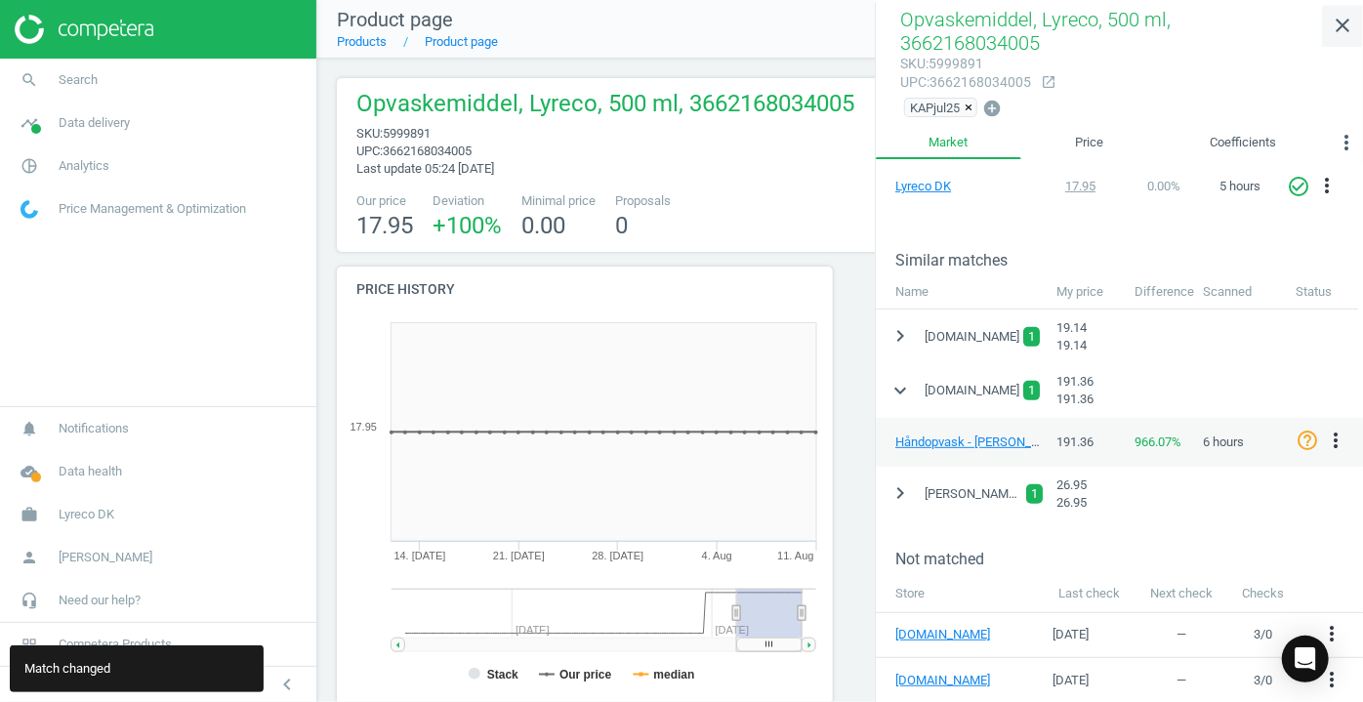
click at [1350, 24] on icon "close" at bounding box center [1342, 25] width 23 height 23
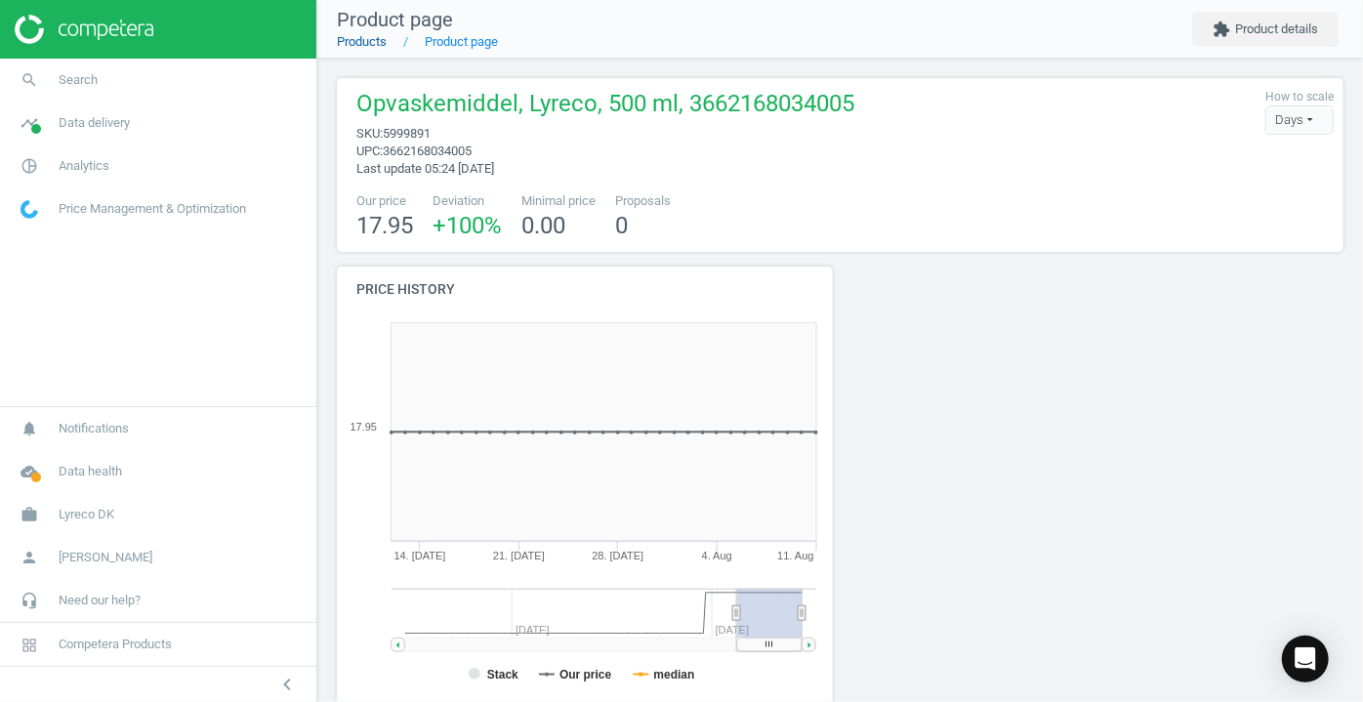
click at [376, 43] on link "Products" at bounding box center [362, 41] width 50 height 15
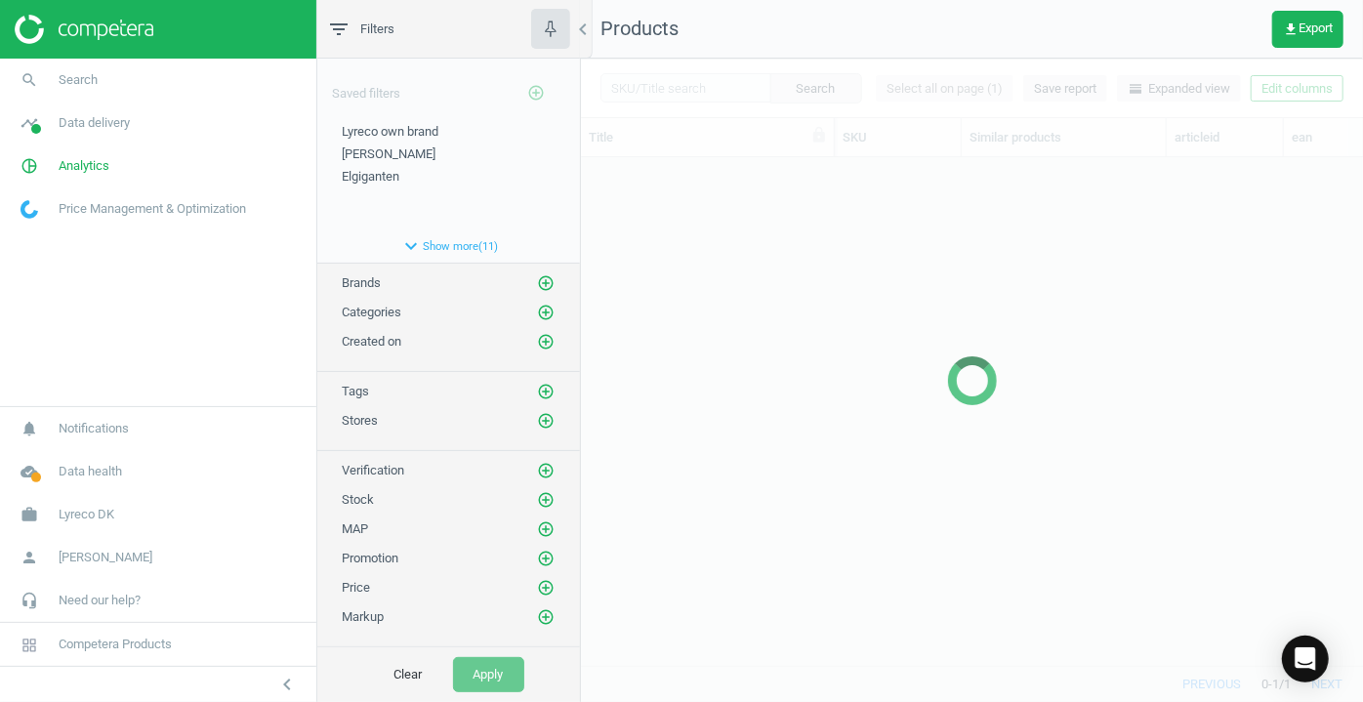
scroll to position [481, 768]
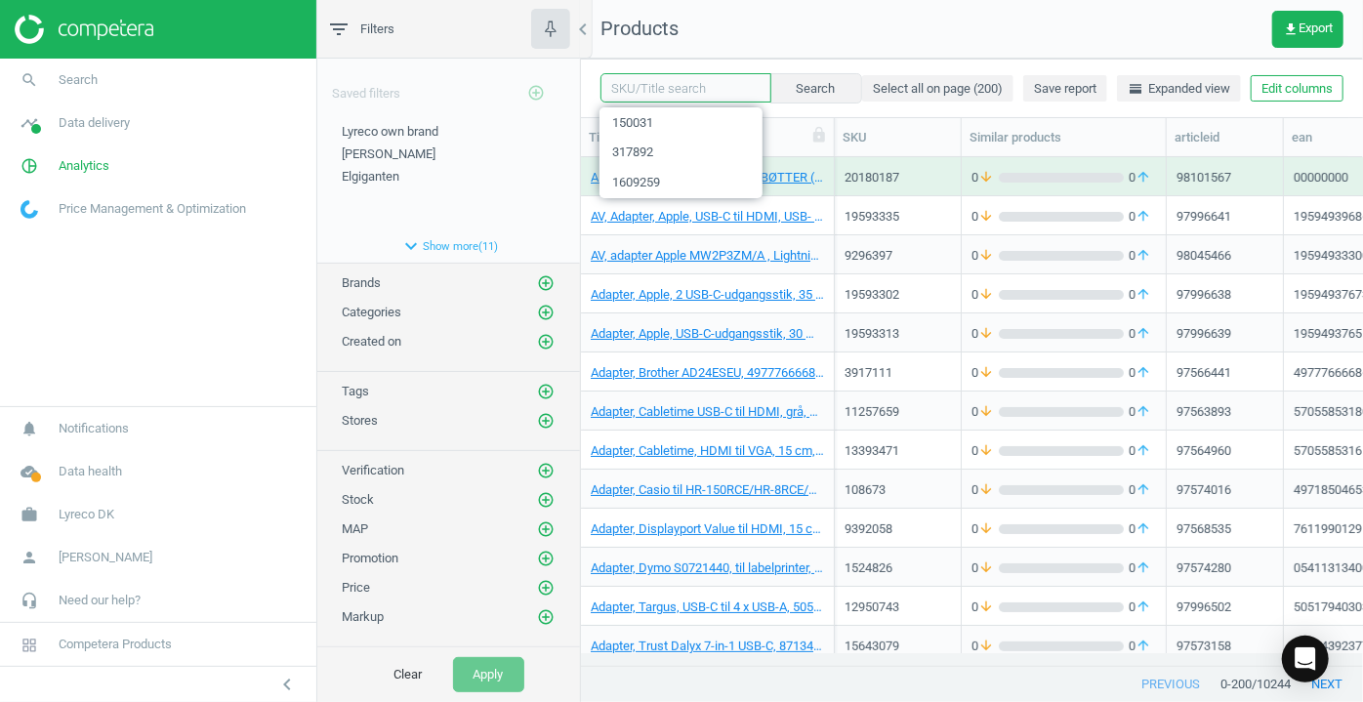
click at [677, 83] on input "text" at bounding box center [686, 87] width 171 height 29
paste input "10.295.164"
click at [648, 88] on input "10.295.164" at bounding box center [686, 87] width 171 height 29
click at [625, 96] on input "10.295164" at bounding box center [686, 87] width 171 height 29
type input "10295164"
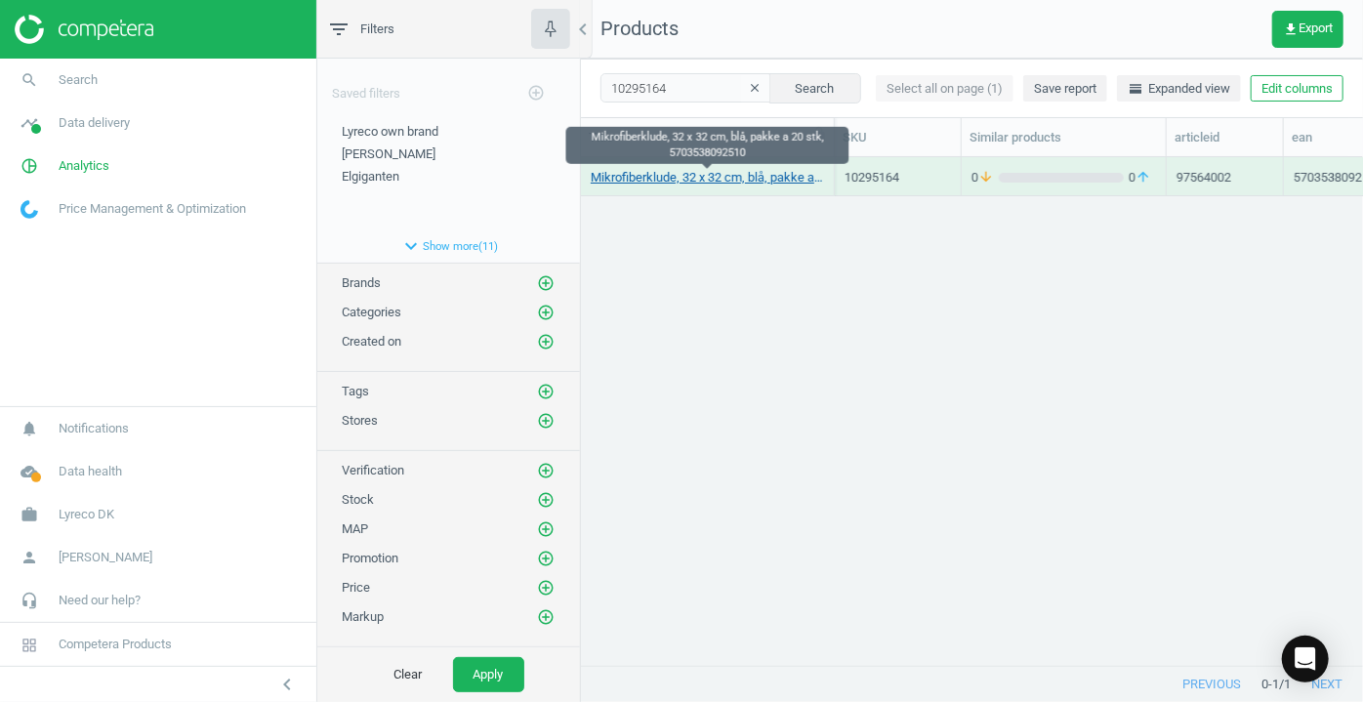
click at [697, 177] on link "Mikrofiberklude, 32 x 32 cm, blå, pakke a 20 stk, 5703538092510" at bounding box center [707, 178] width 233 height 18
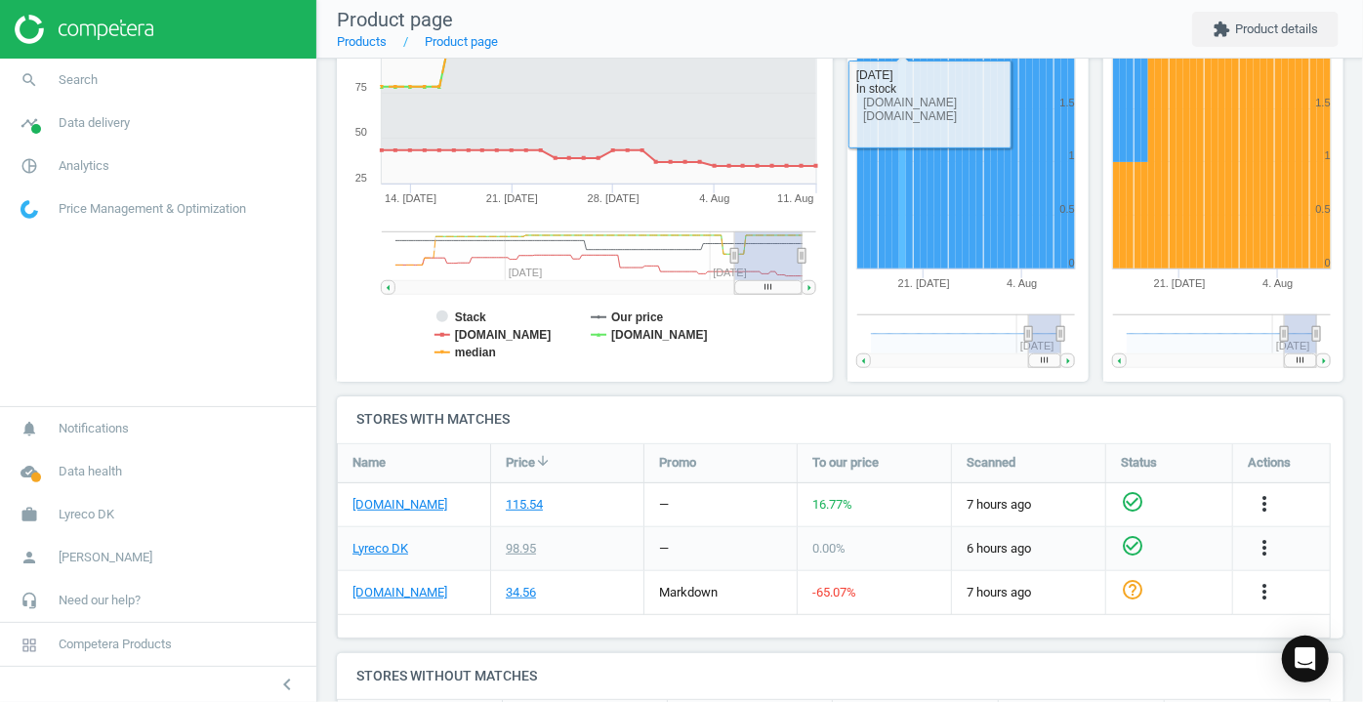
scroll to position [354, 0]
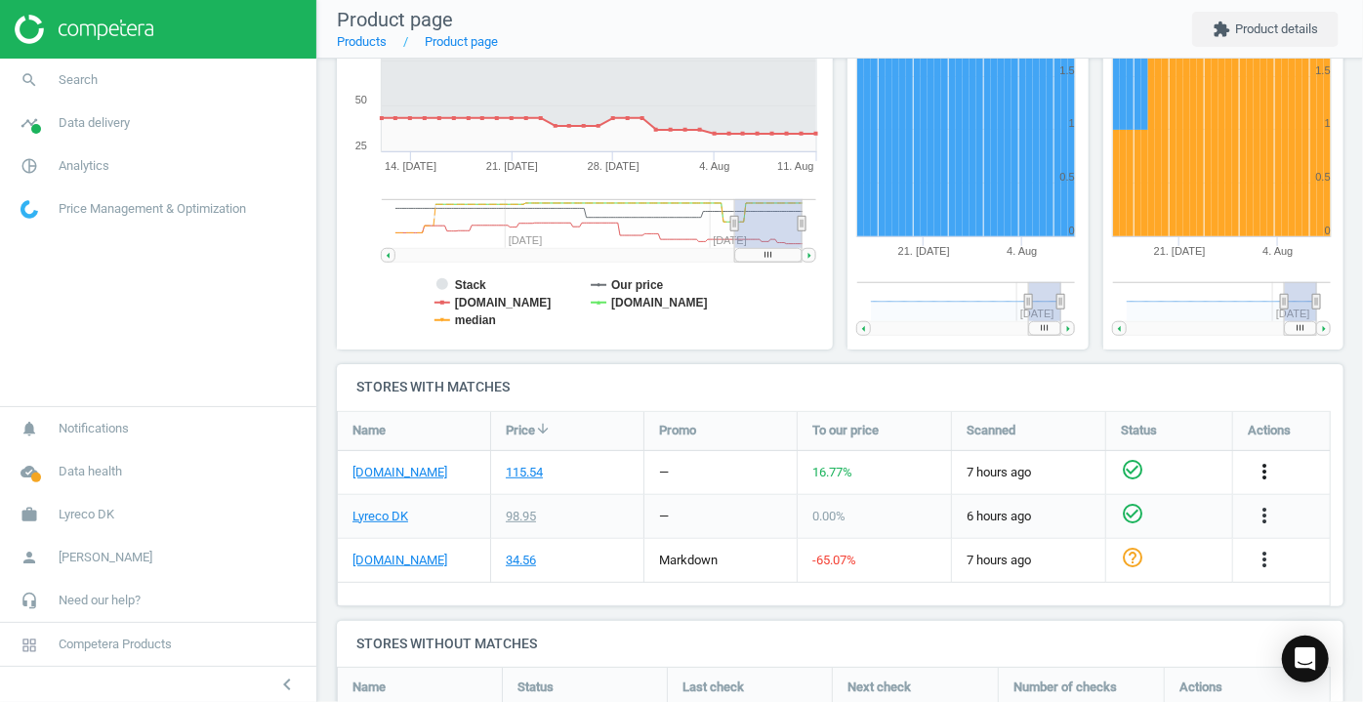
click at [1265, 471] on icon "more_vert" at bounding box center [1264, 471] width 23 height 23
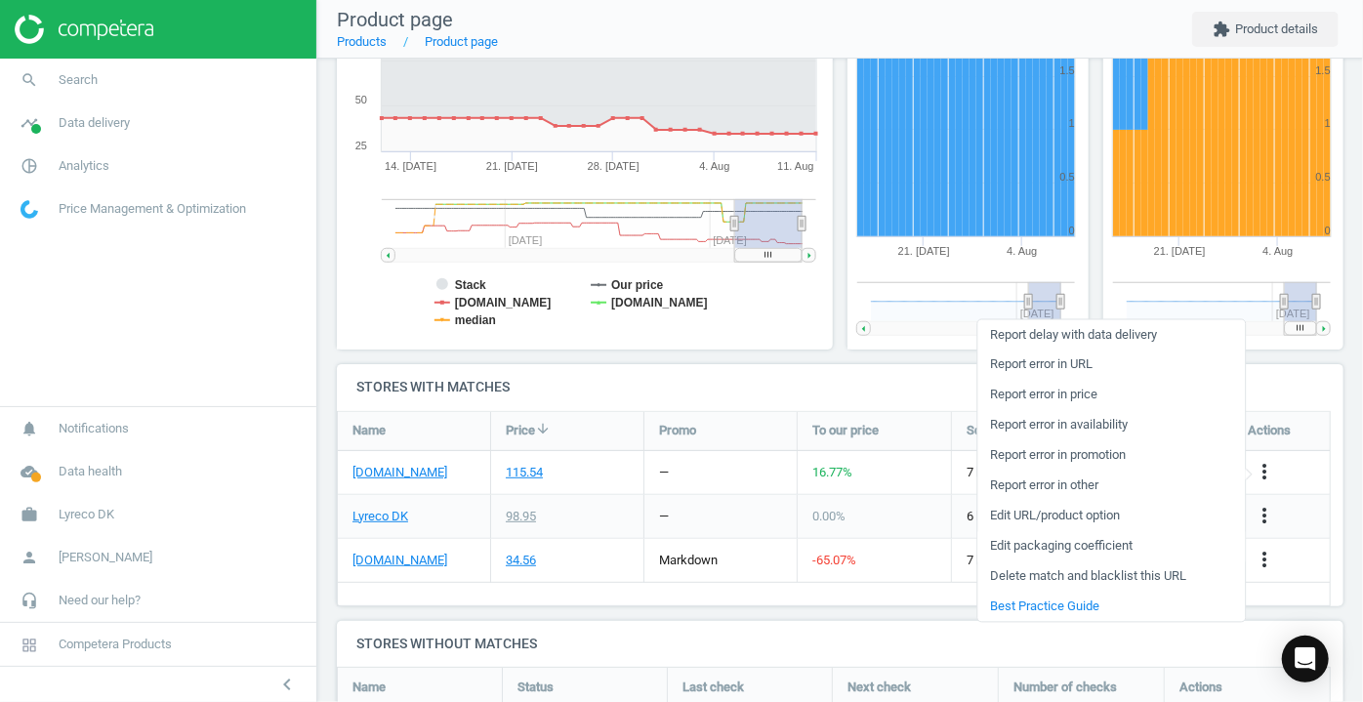
click at [1098, 549] on link "Edit packaging coefficient" at bounding box center [1111, 546] width 268 height 30
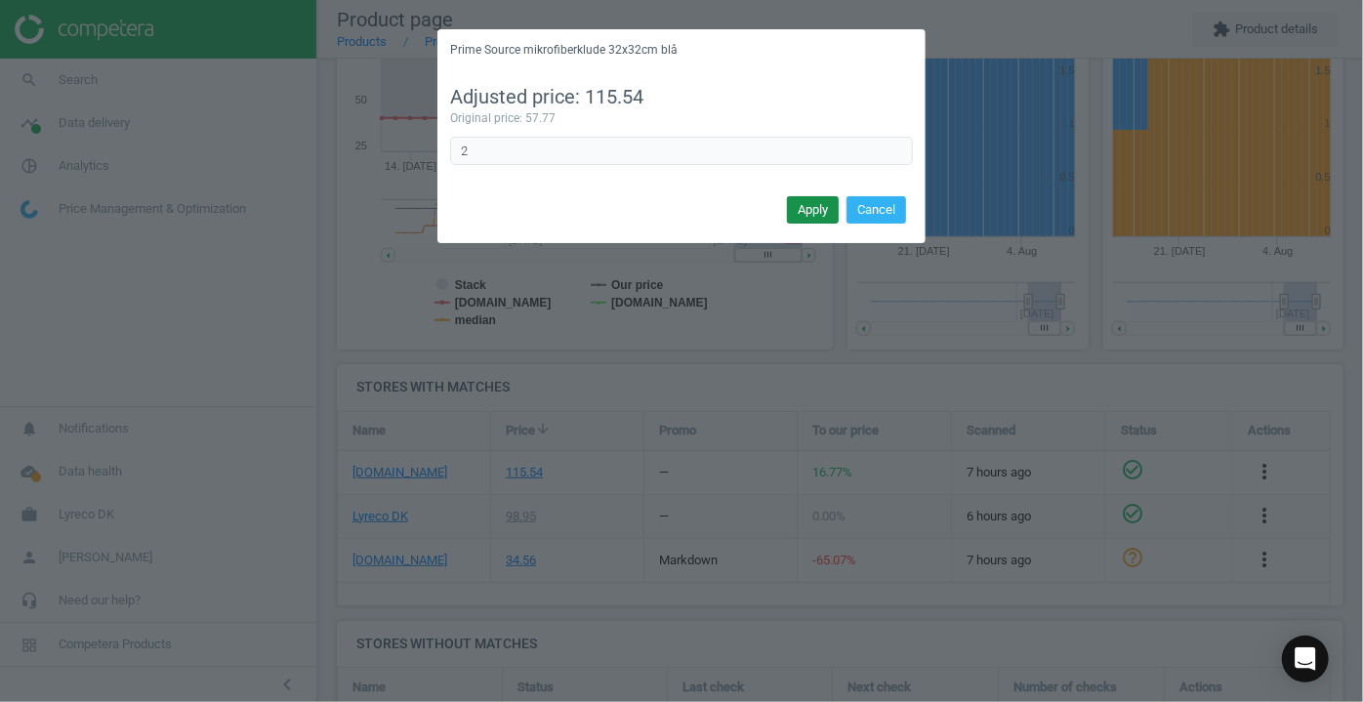
click at [813, 207] on button "Apply" at bounding box center [813, 209] width 52 height 27
